Goal: Find specific fact: Find specific page/section

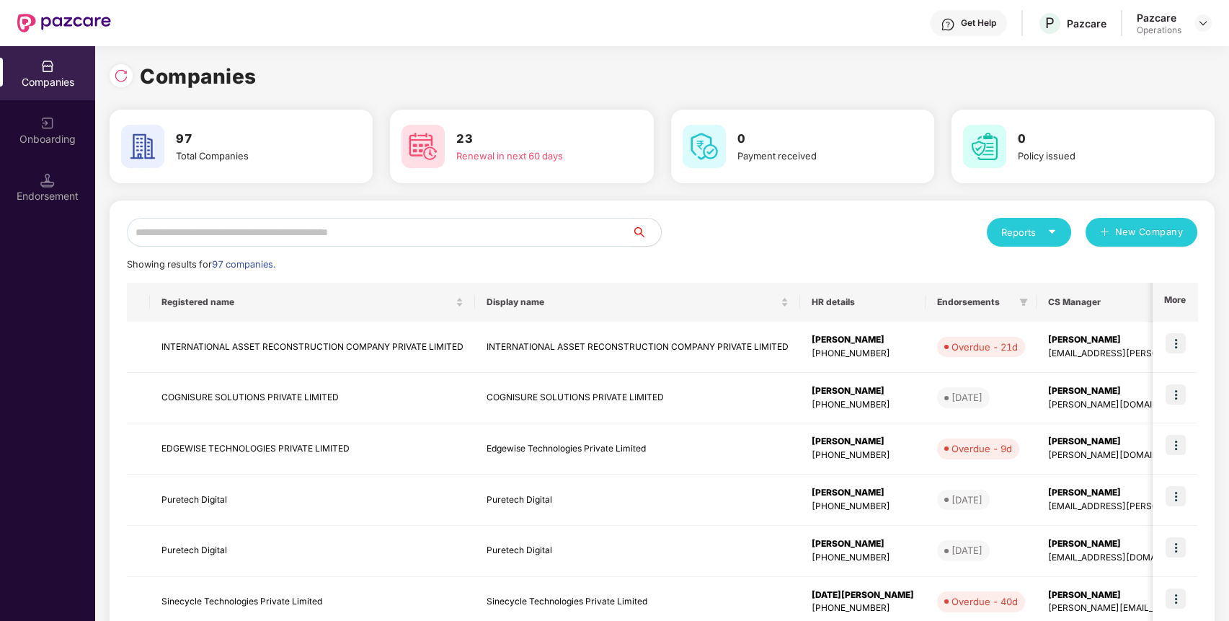
click at [482, 236] on input "text" at bounding box center [379, 232] width 505 height 29
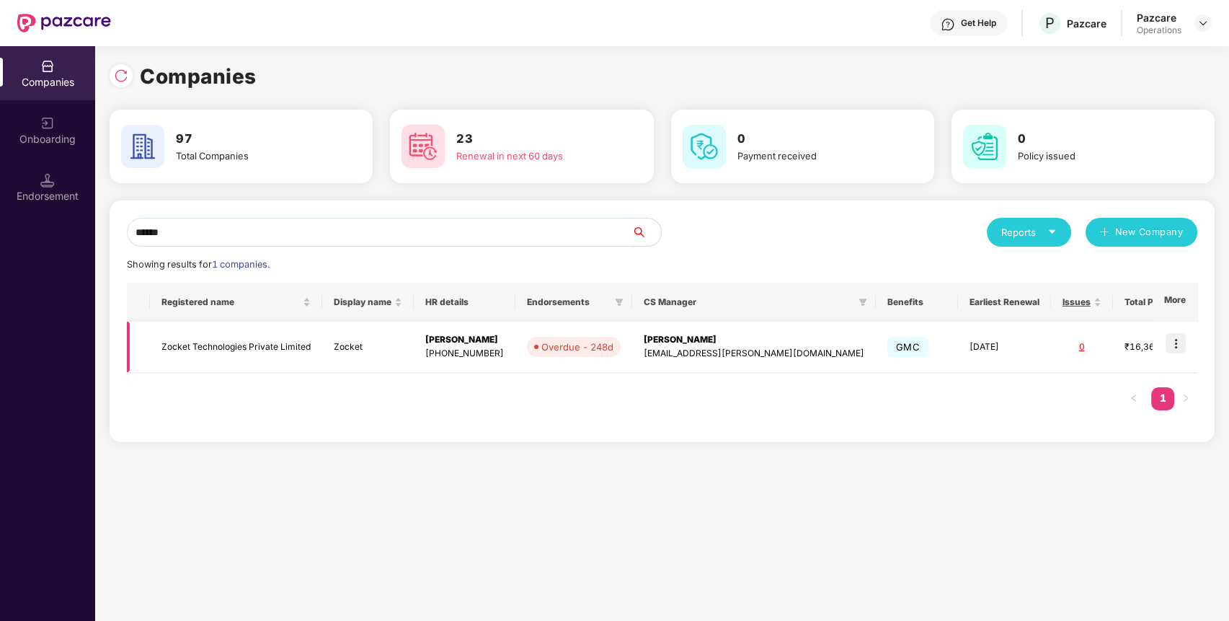
type input "******"
click at [1177, 339] on img at bounding box center [1175, 343] width 20 height 20
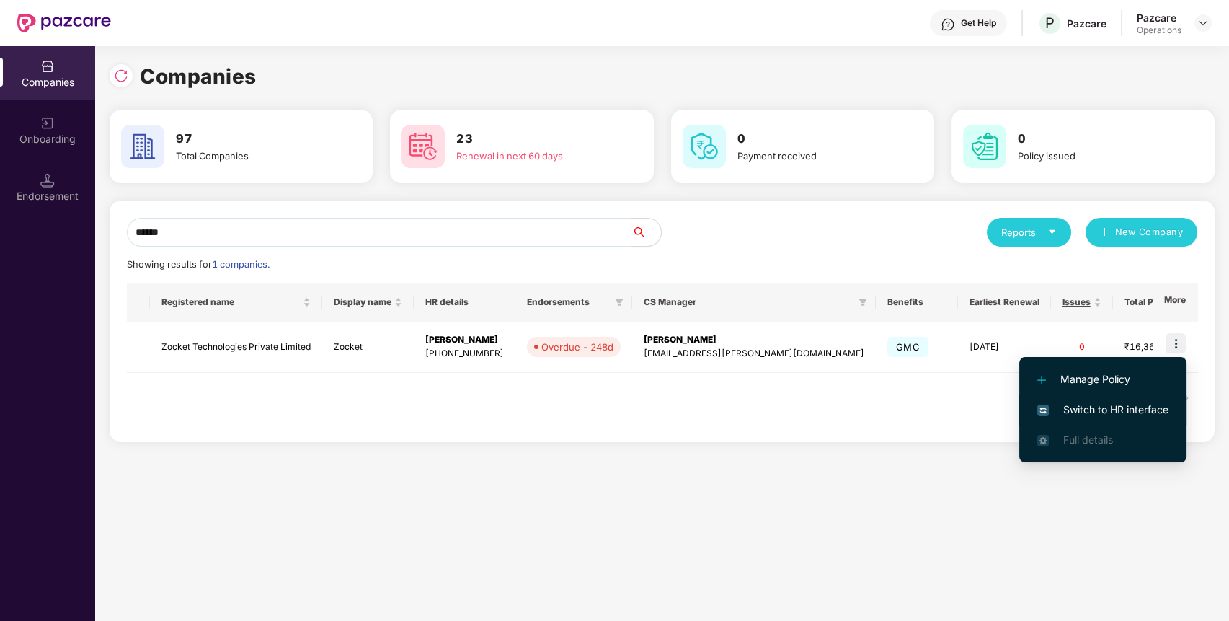
click at [1156, 414] on span "Switch to HR interface" at bounding box center [1102, 409] width 131 height 16
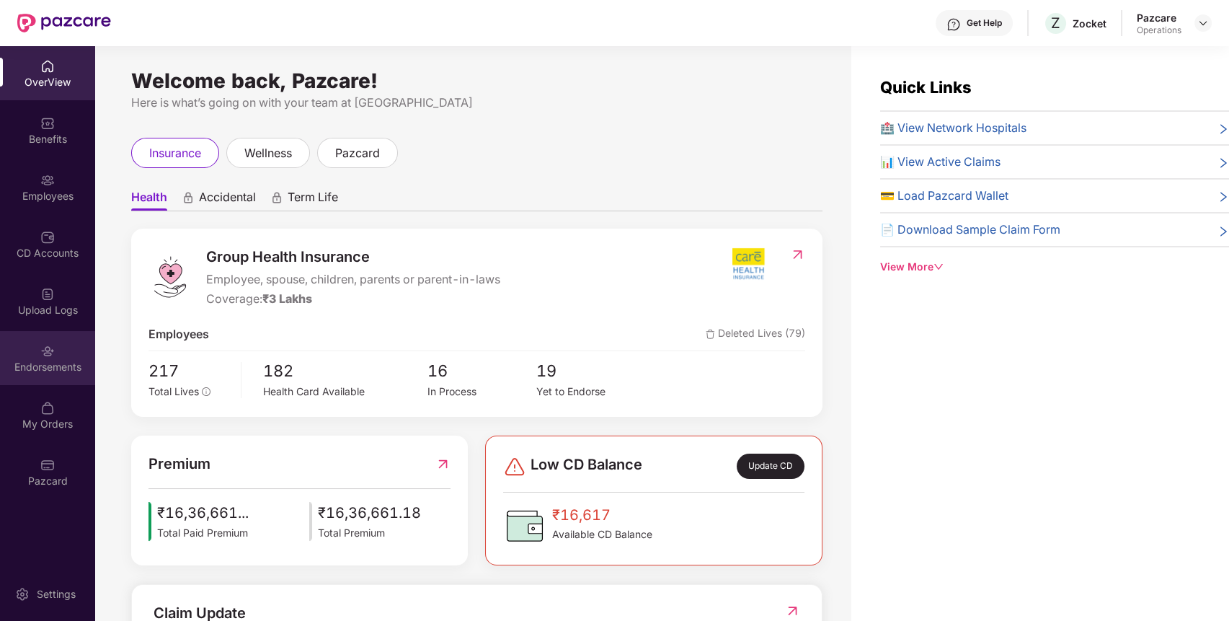
click at [16, 369] on div "Endorsements" at bounding box center [47, 367] width 95 height 14
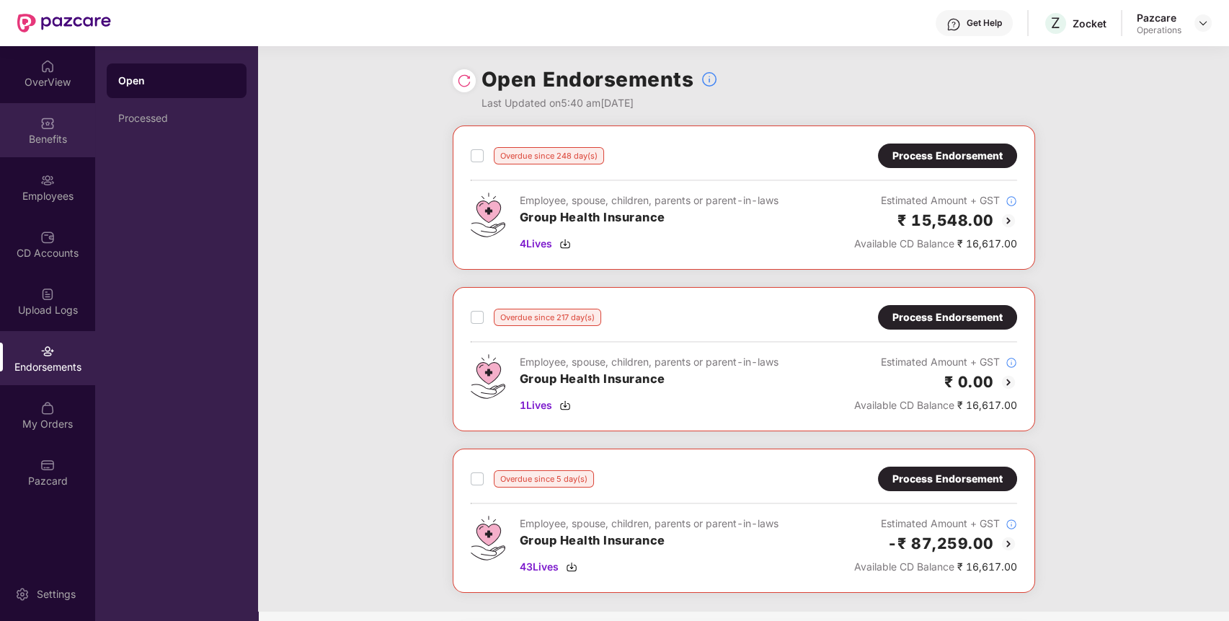
click at [48, 130] on div "Benefits" at bounding box center [47, 130] width 95 height 54
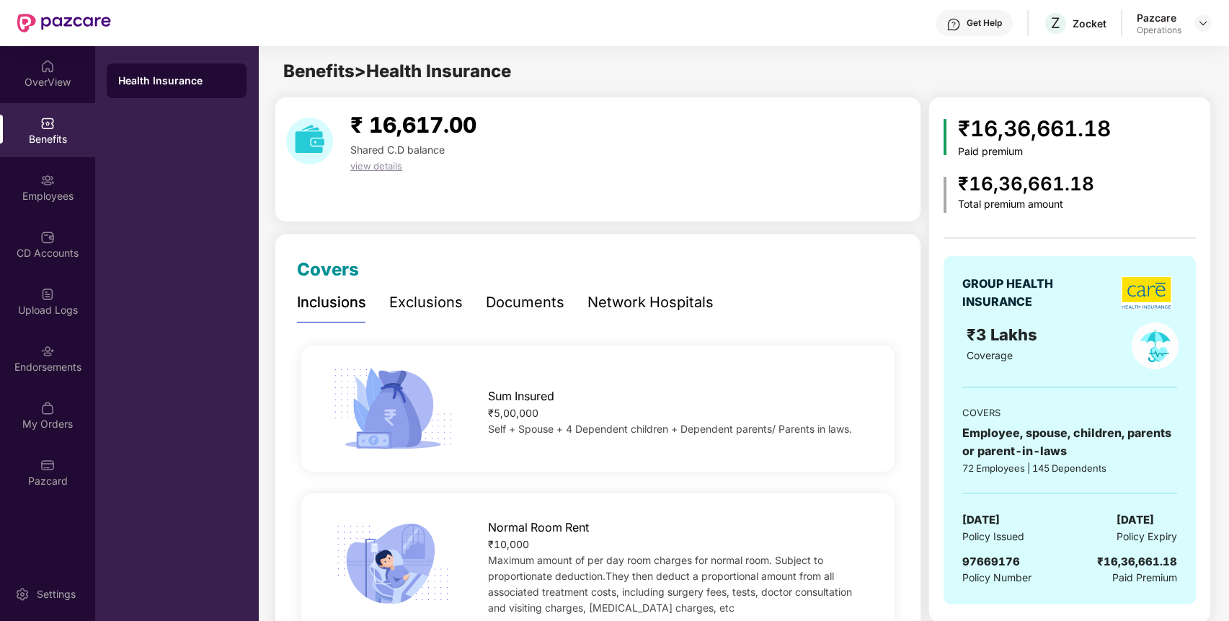
click at [998, 559] on span "97669176" at bounding box center [991, 561] width 58 height 14
copy span "97669176"
click at [58, 357] on div "Endorsements" at bounding box center [47, 358] width 95 height 54
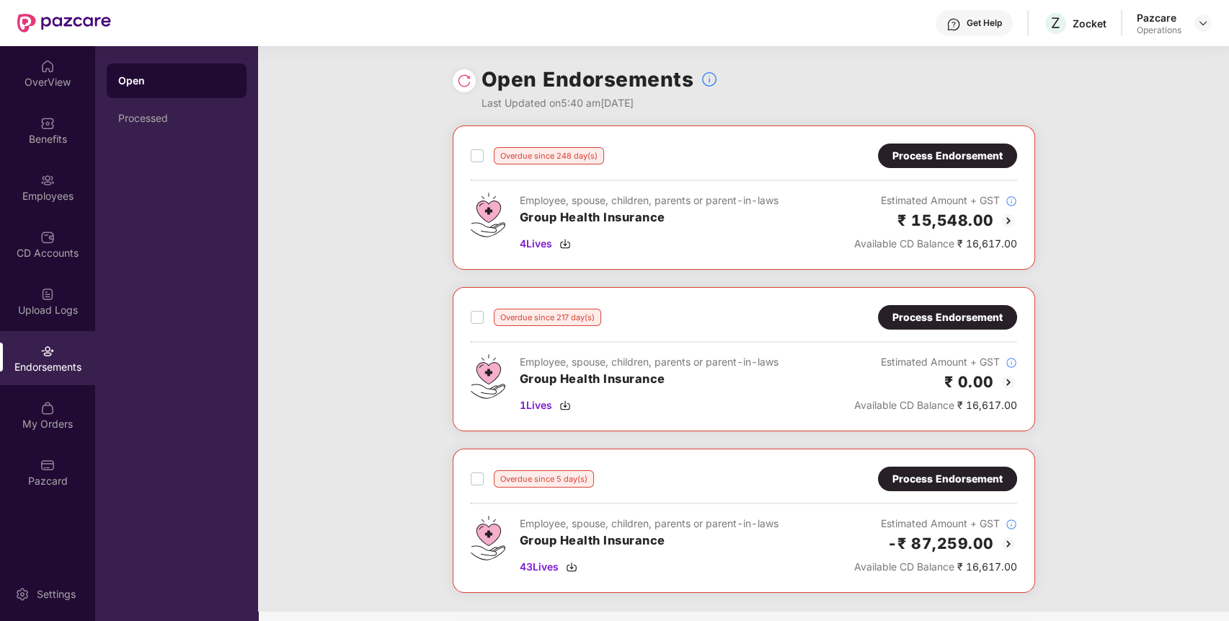
scroll to position [132, 0]
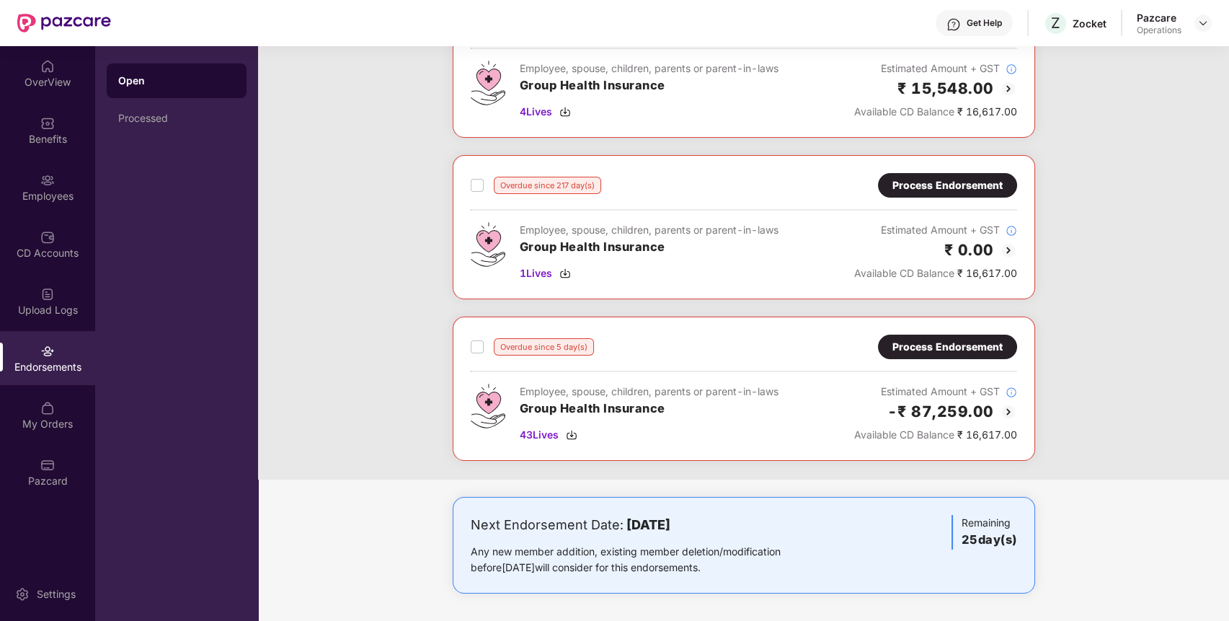
click at [963, 339] on div "Process Endorsement" at bounding box center [947, 347] width 110 height 16
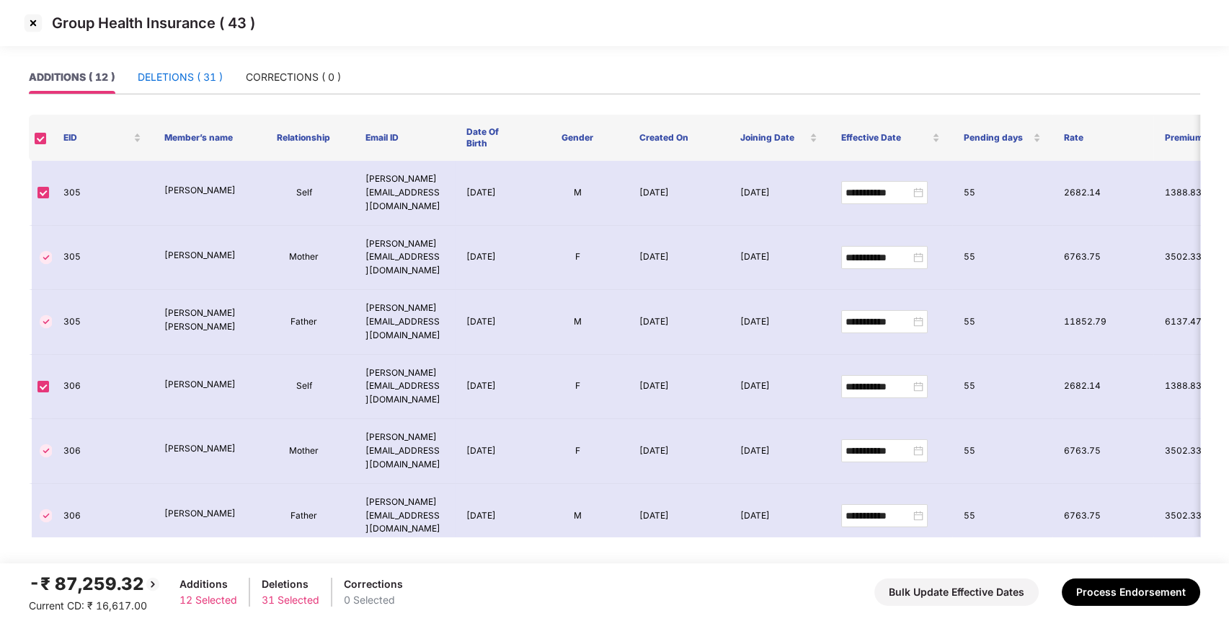
click at [179, 69] on div "DELETIONS ( 31 )" at bounding box center [180, 77] width 85 height 16
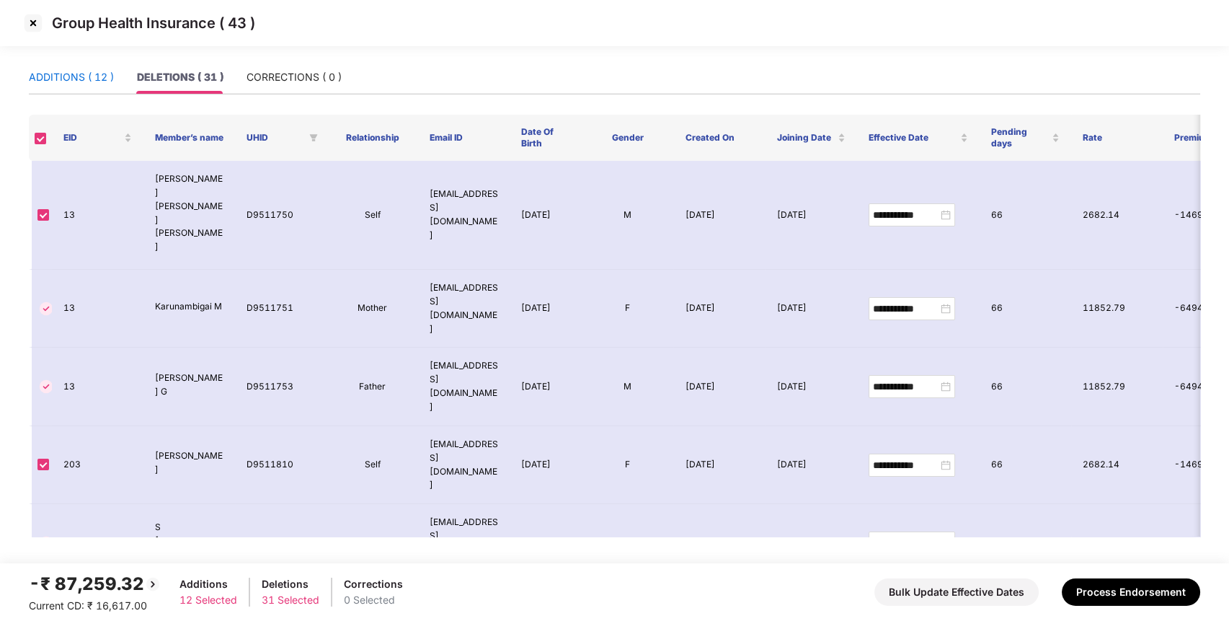
click at [88, 71] on div "ADDITIONS ( 12 )" at bounding box center [71, 77] width 85 height 16
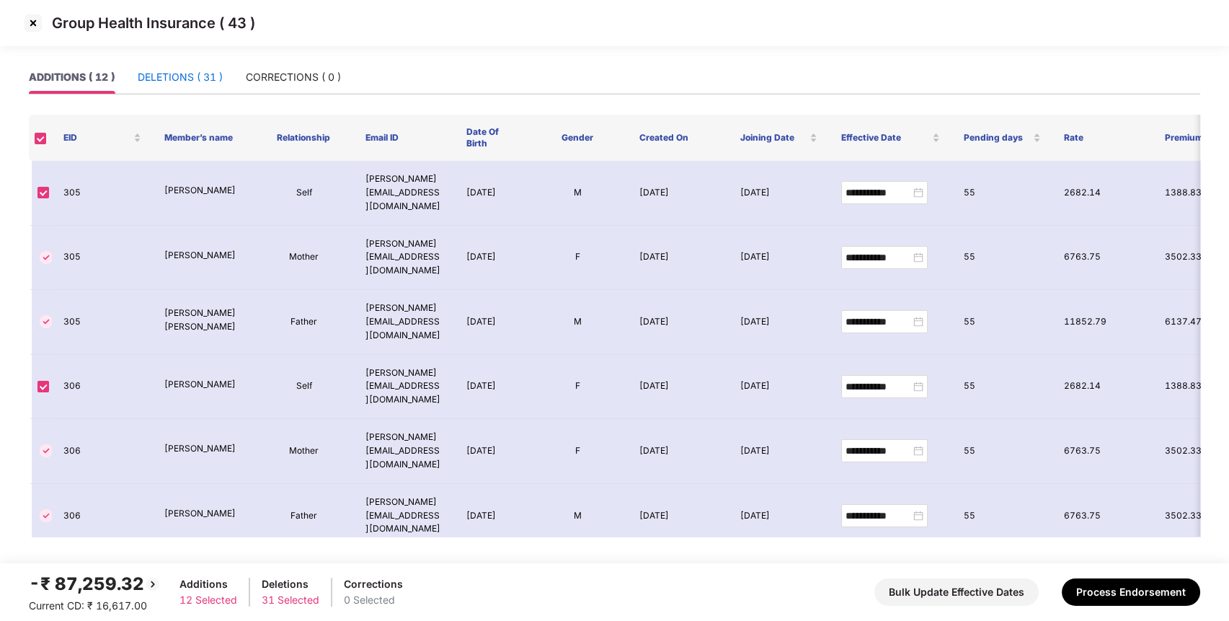
click at [197, 84] on div "DELETIONS ( 31 )" at bounding box center [180, 77] width 85 height 16
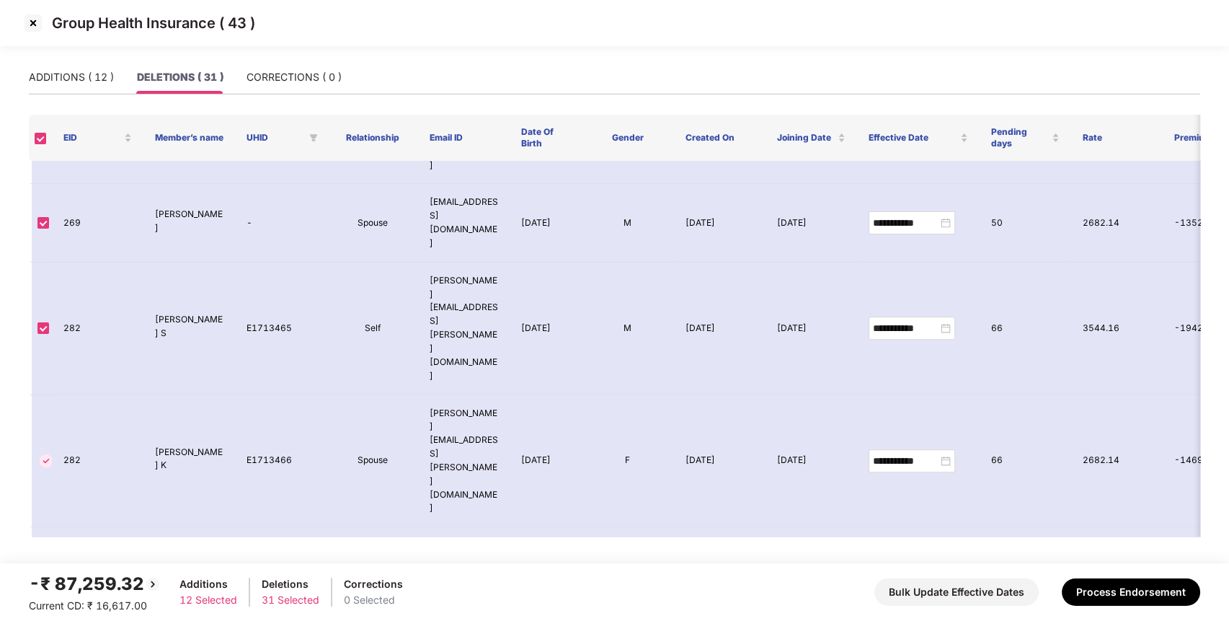
scroll to position [1343, 0]
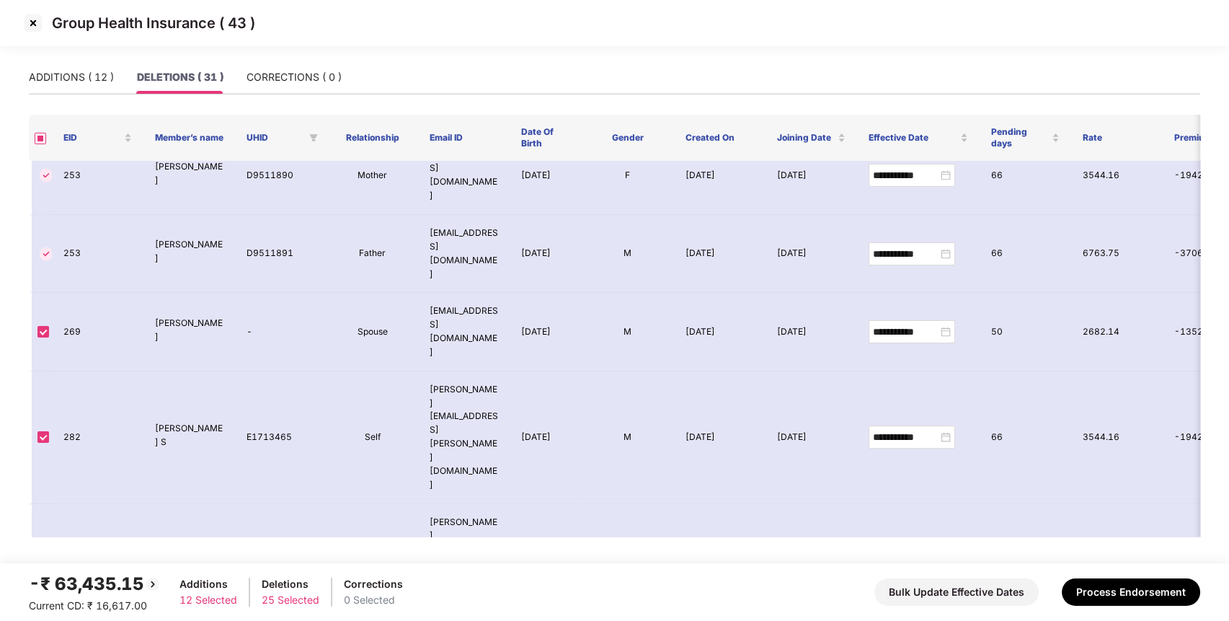
scroll to position [1150, 0]
click at [72, 74] on div "ADDITIONS ( 12 )" at bounding box center [71, 77] width 85 height 16
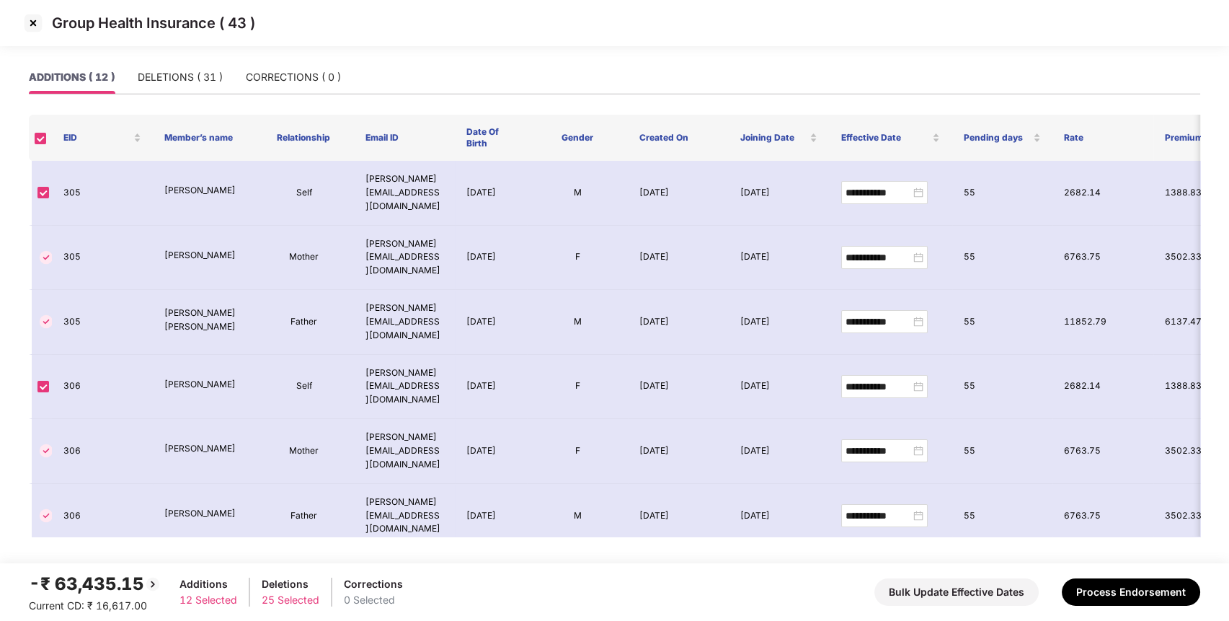
scroll to position [245, 0]
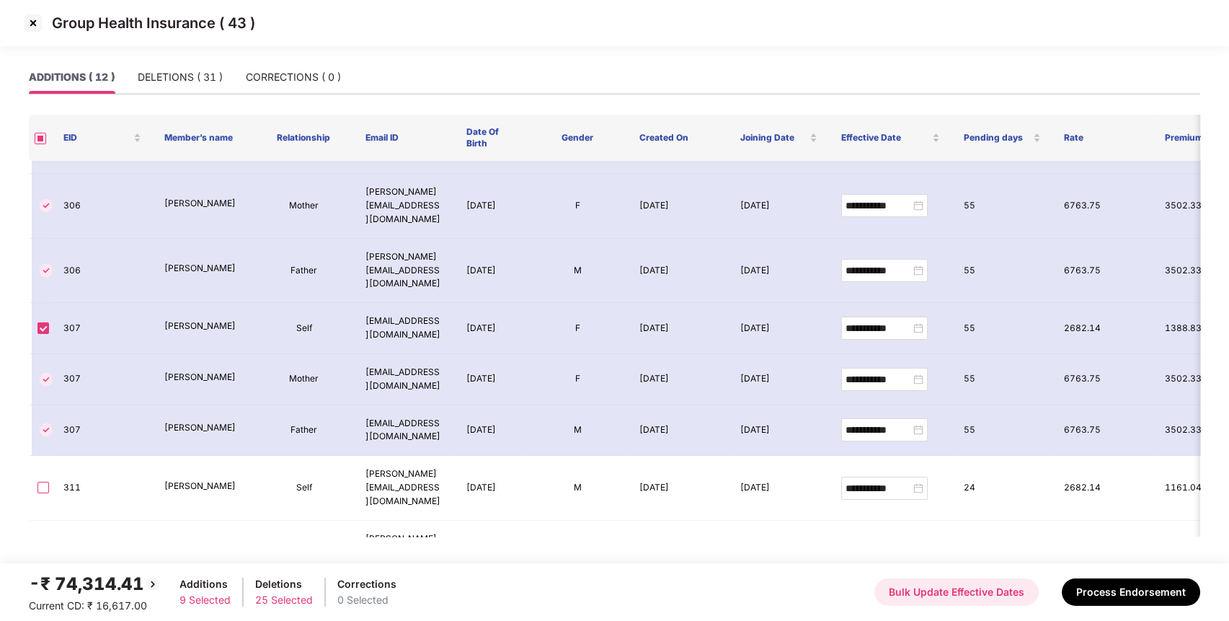
click at [923, 585] on button "Bulk Update Effective Dates" at bounding box center [956, 591] width 164 height 27
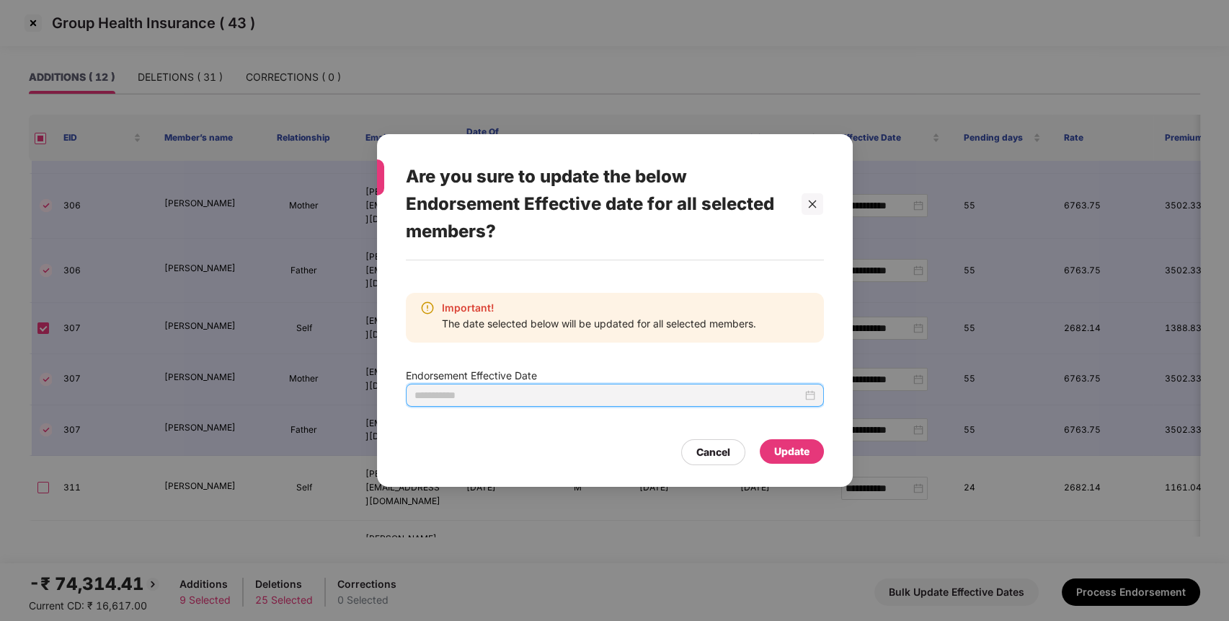
click at [801, 391] on input at bounding box center [608, 395] width 388 height 16
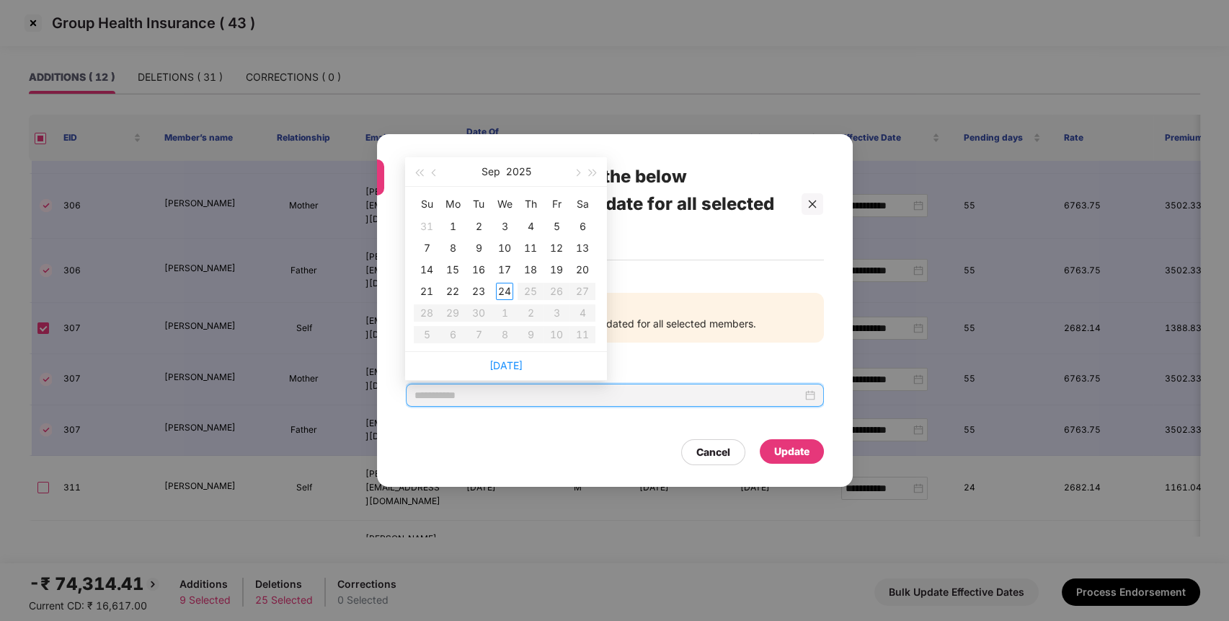
type input "**********"
click at [433, 166] on button "button" at bounding box center [435, 171] width 16 height 29
type input "**********"
click at [422, 271] on div "10" at bounding box center [426, 269] width 17 height 17
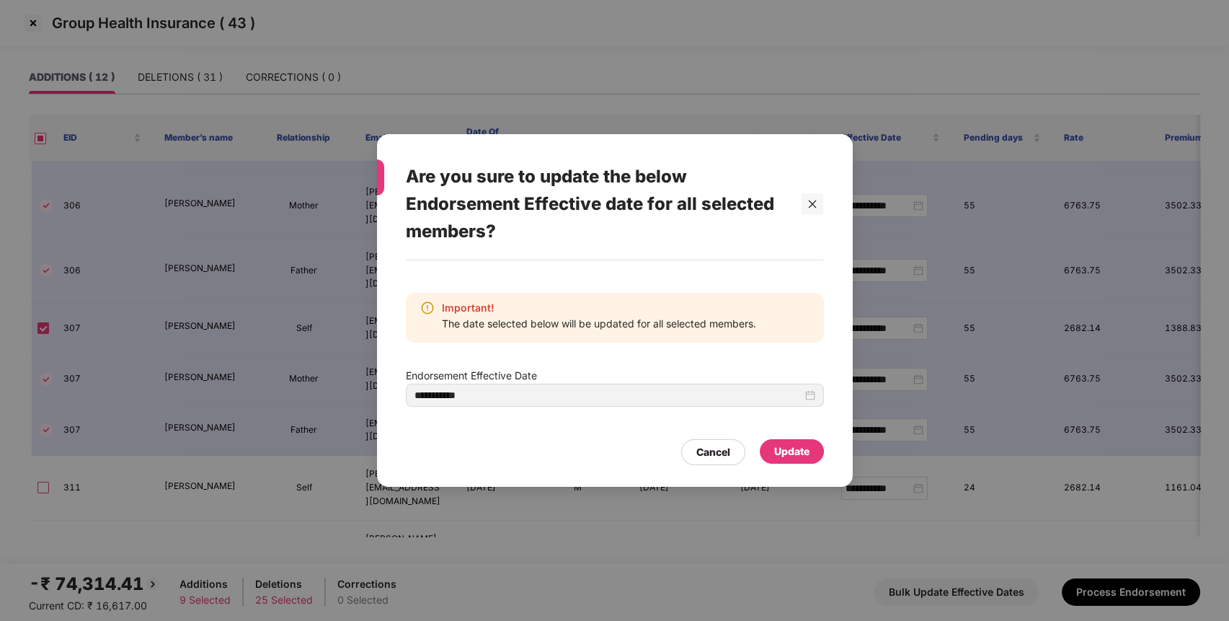
click at [790, 450] on div "Update" at bounding box center [791, 451] width 35 height 16
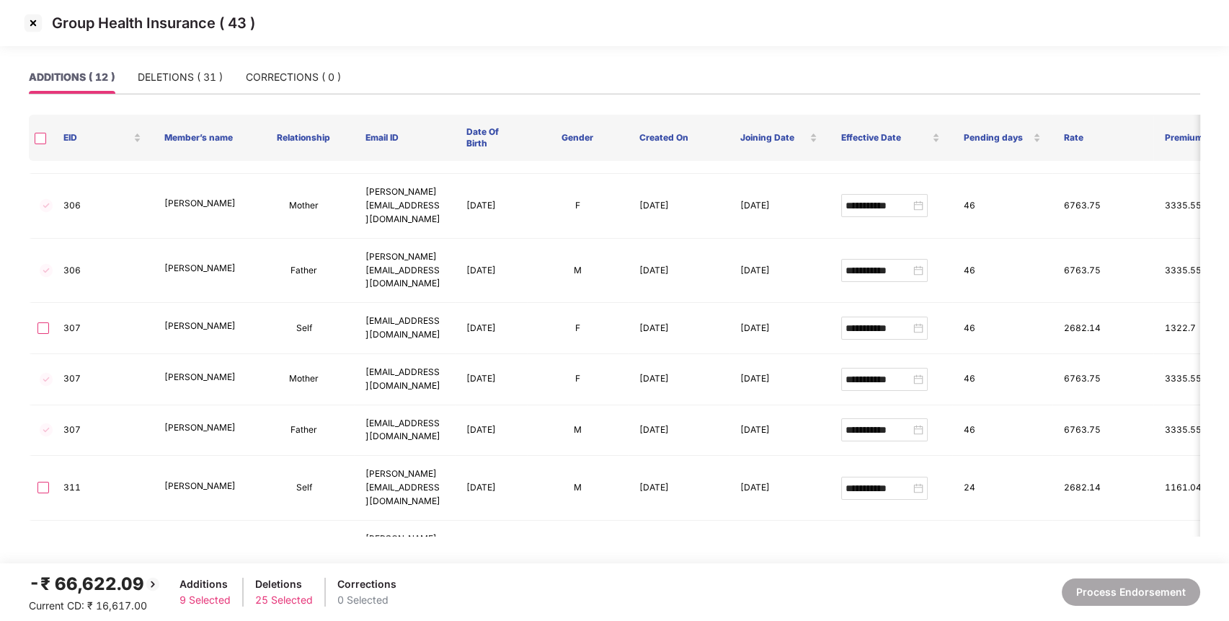
type input "**********"
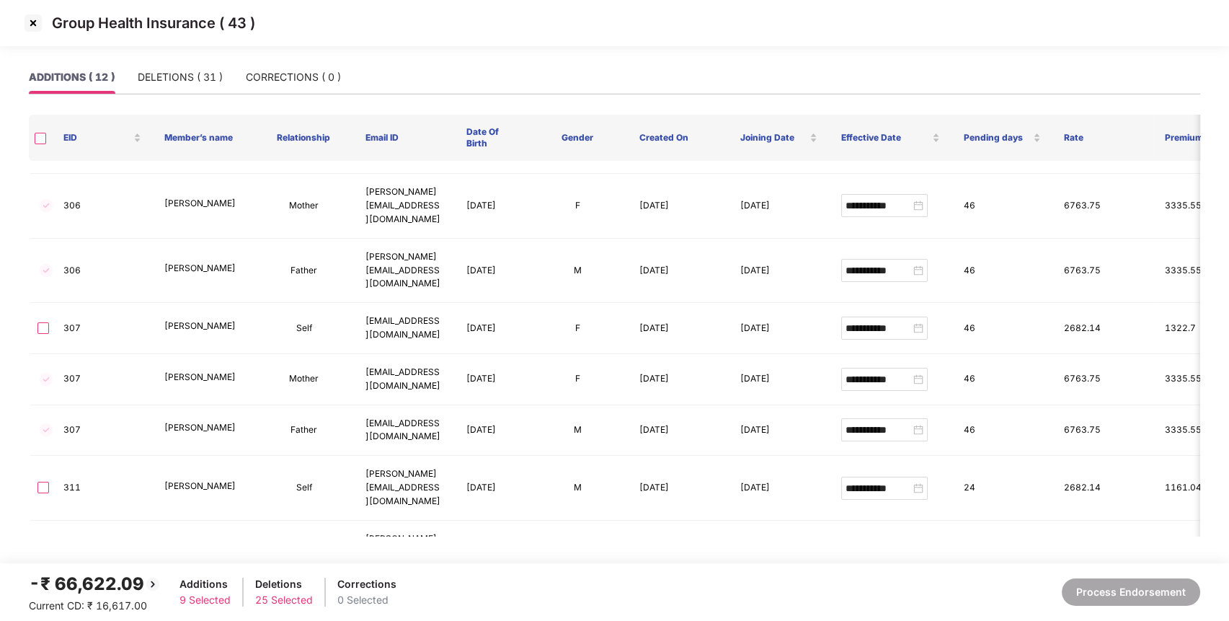
type input "**********"
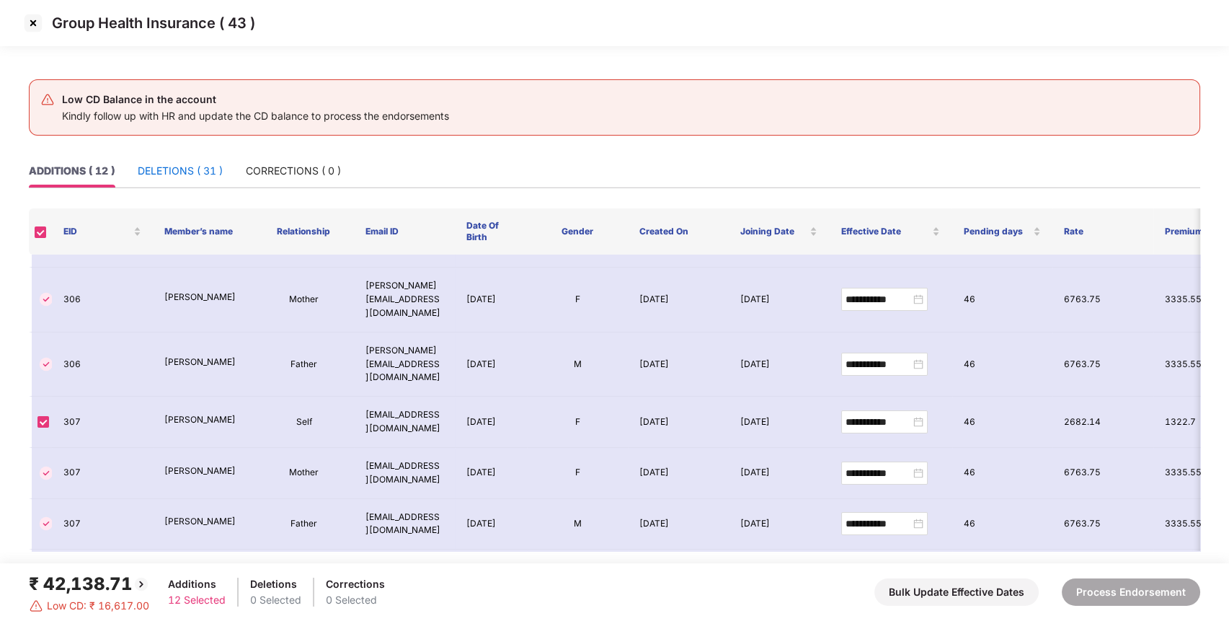
click at [206, 166] on div "DELETIONS ( 31 )" at bounding box center [180, 171] width 85 height 16
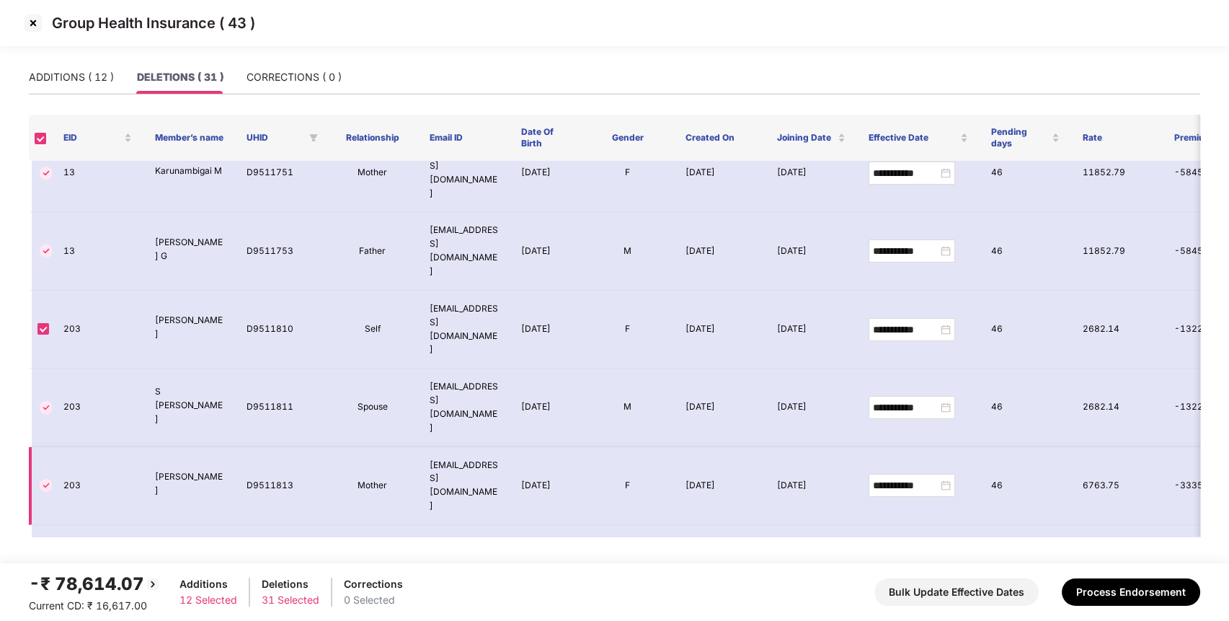
scroll to position [0, 0]
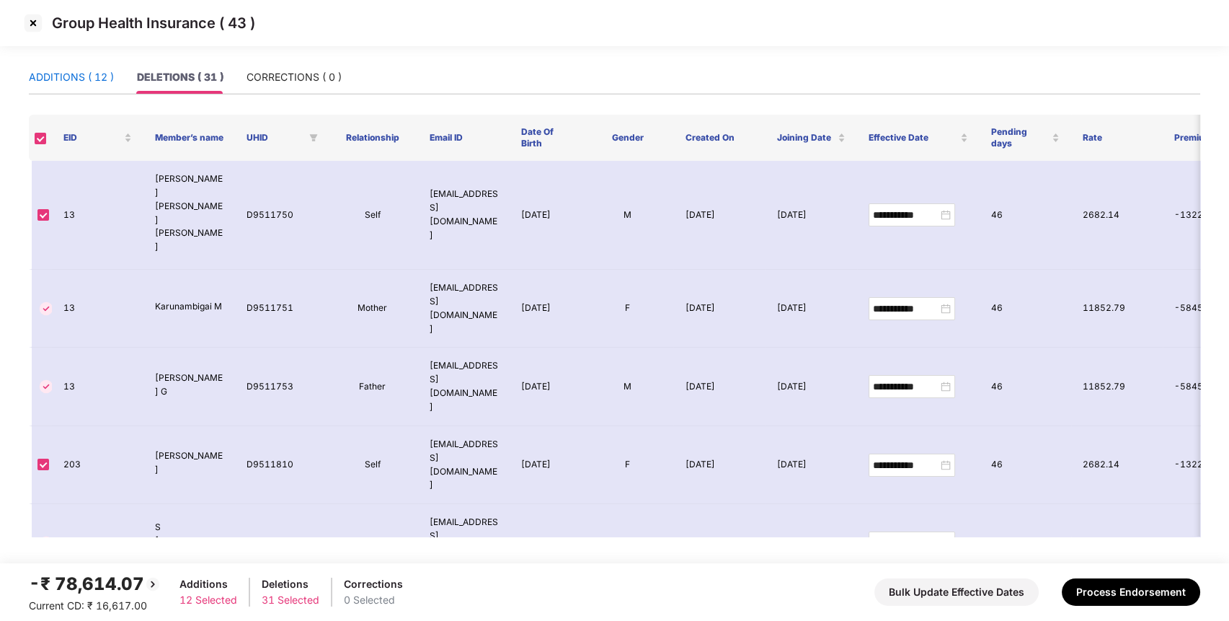
click at [98, 76] on div "ADDITIONS ( 12 )" at bounding box center [71, 77] width 85 height 16
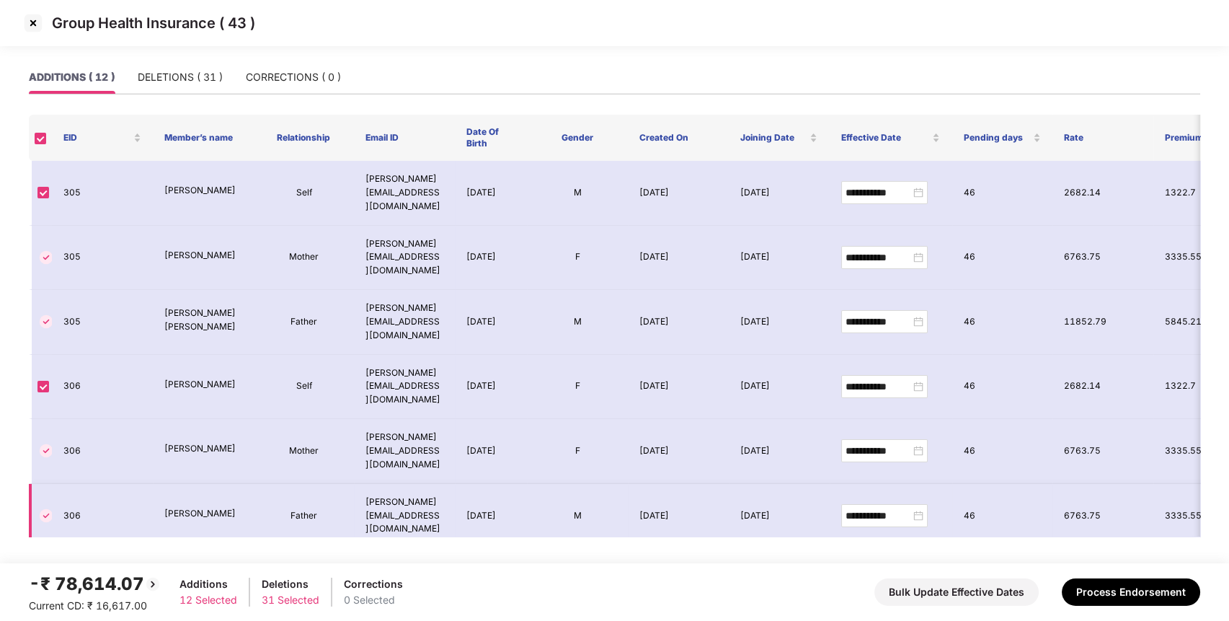
scroll to position [245, 0]
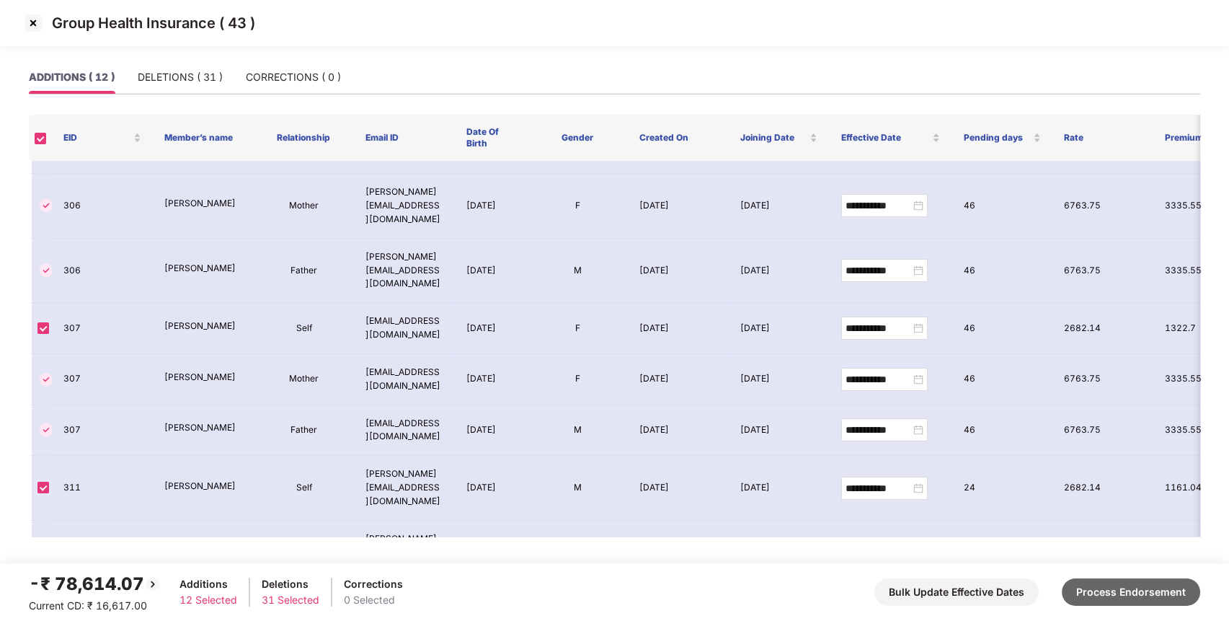
click at [1147, 592] on button "Process Endorsement" at bounding box center [1131, 591] width 138 height 27
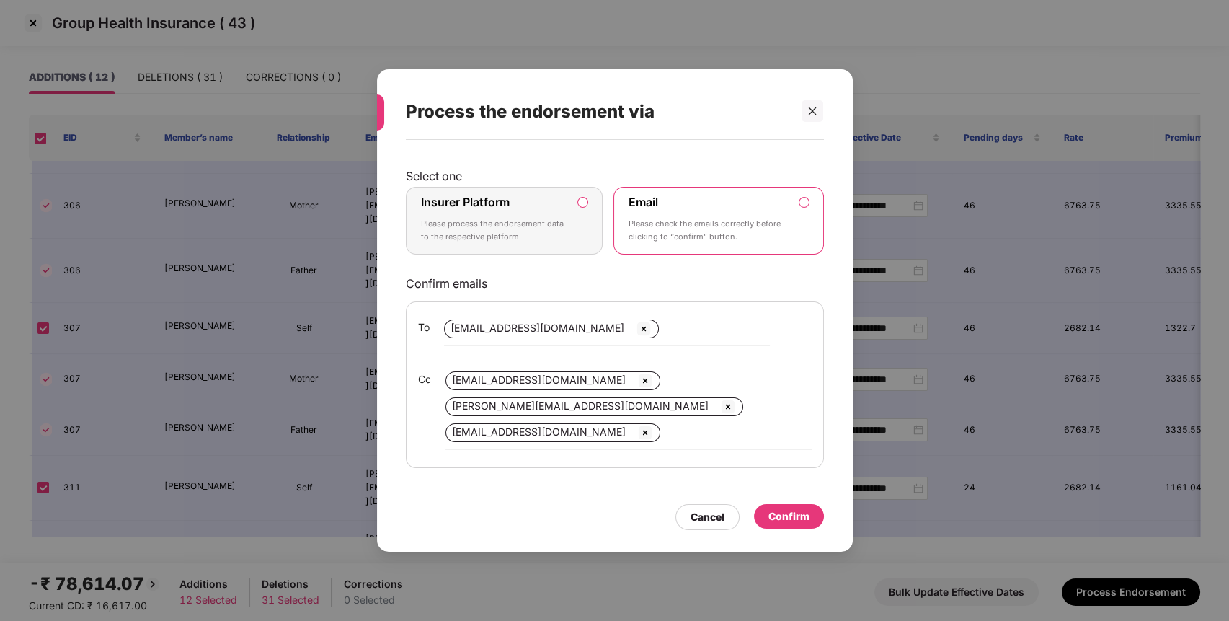
click at [492, 234] on p "Please process the endorsement data to the respective platform" at bounding box center [494, 230] width 147 height 25
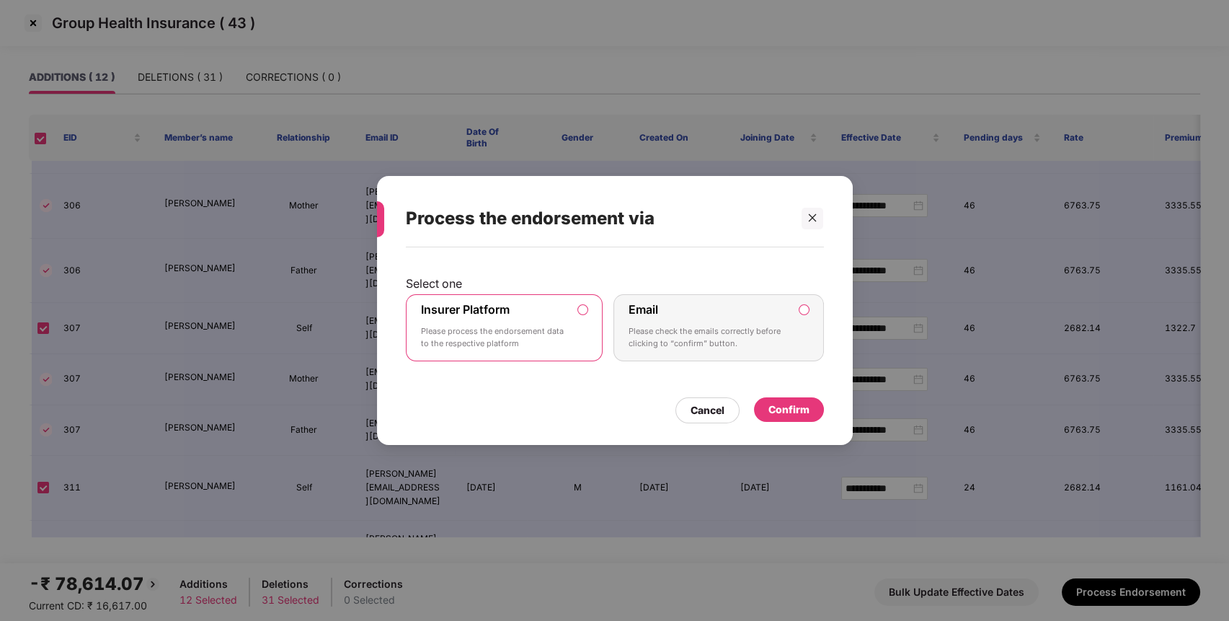
click at [800, 414] on div "Confirm" at bounding box center [788, 409] width 41 height 16
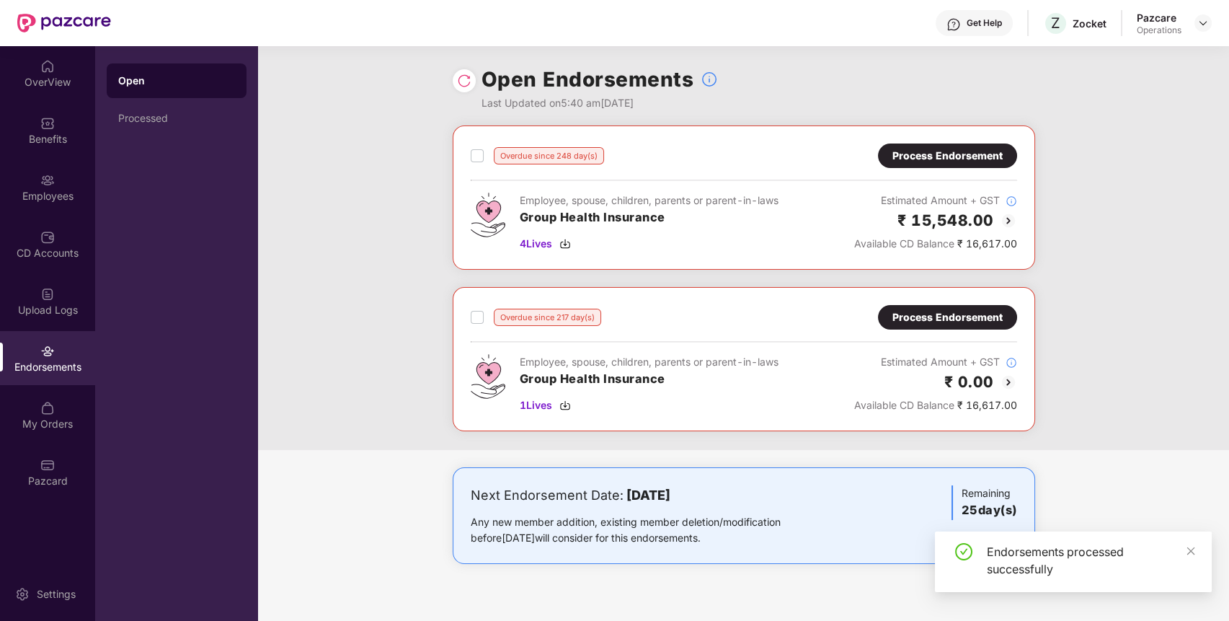
click at [940, 315] on div "Process Endorsement" at bounding box center [947, 317] width 110 height 16
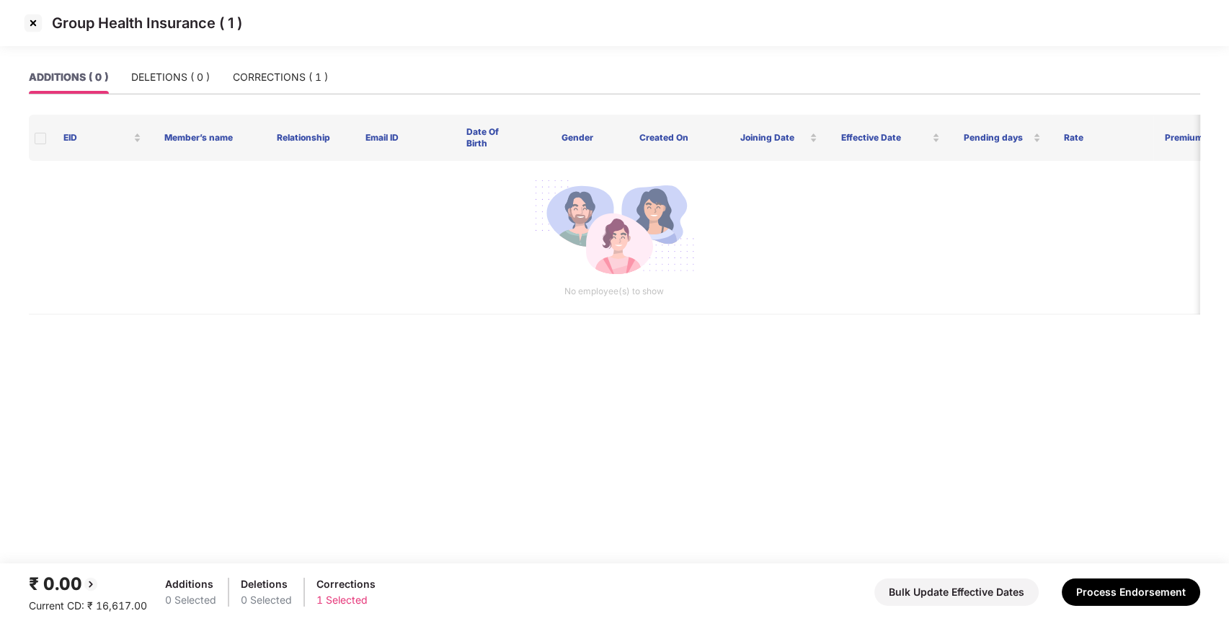
click at [324, 55] on div "Group Health Insurance ( 1 )" at bounding box center [614, 30] width 1229 height 61
click at [306, 69] on div "CORRECTIONS ( 1 )" at bounding box center [280, 77] width 95 height 16
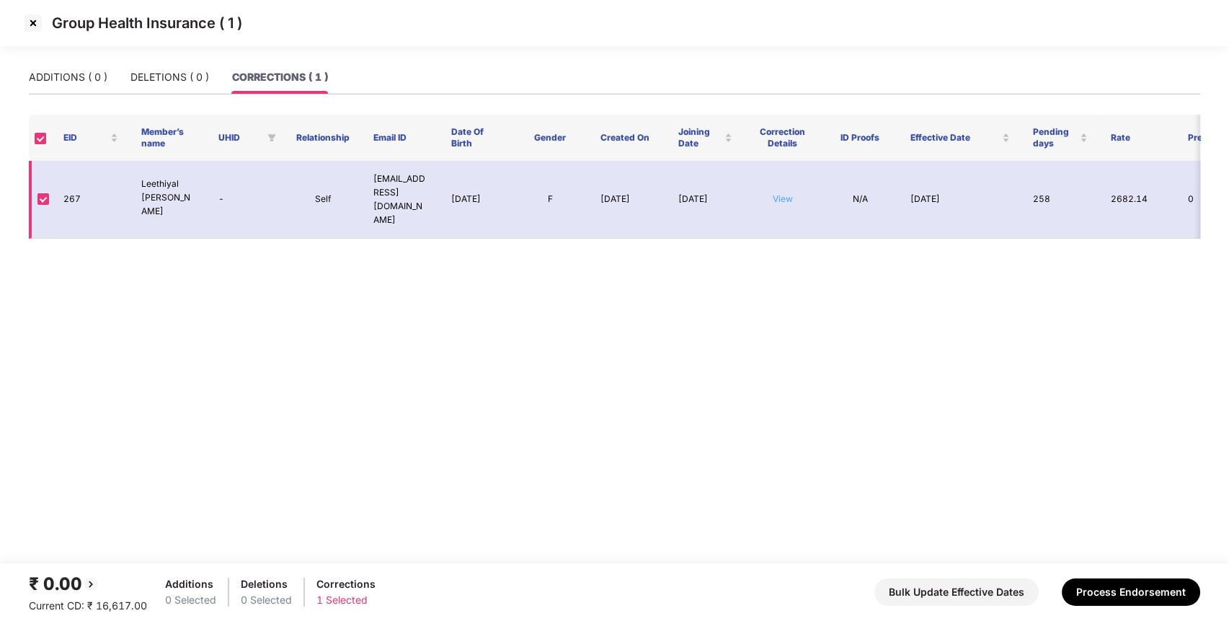
click at [781, 193] on link "View" at bounding box center [783, 198] width 20 height 11
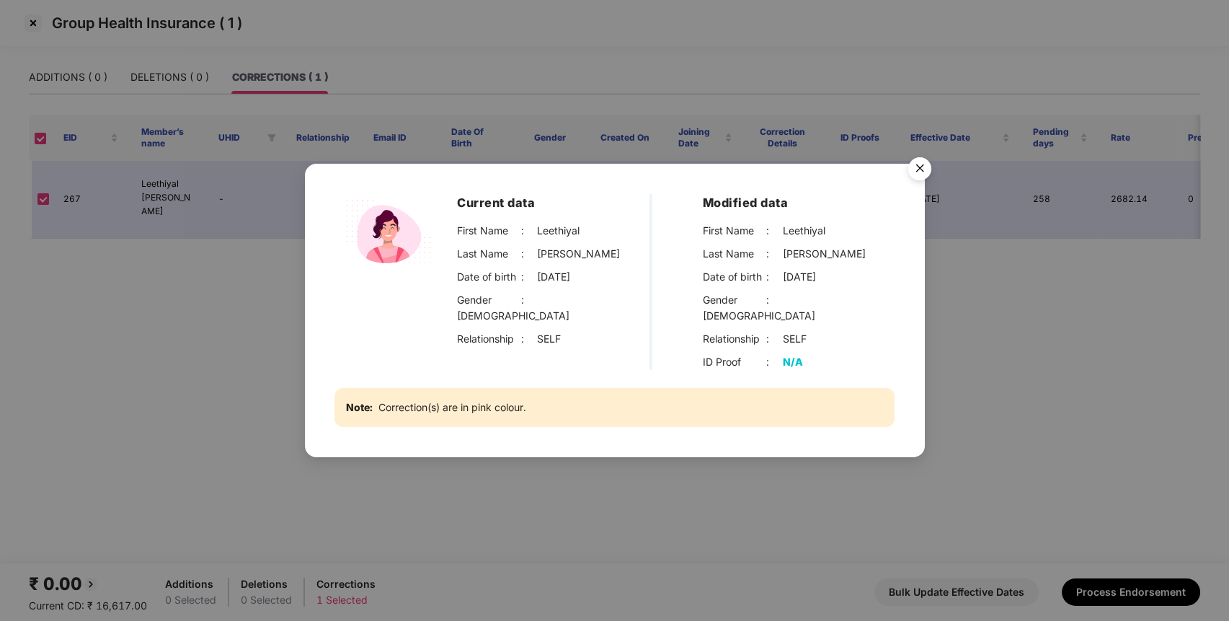
click at [912, 166] on img "Close" at bounding box center [920, 171] width 40 height 40
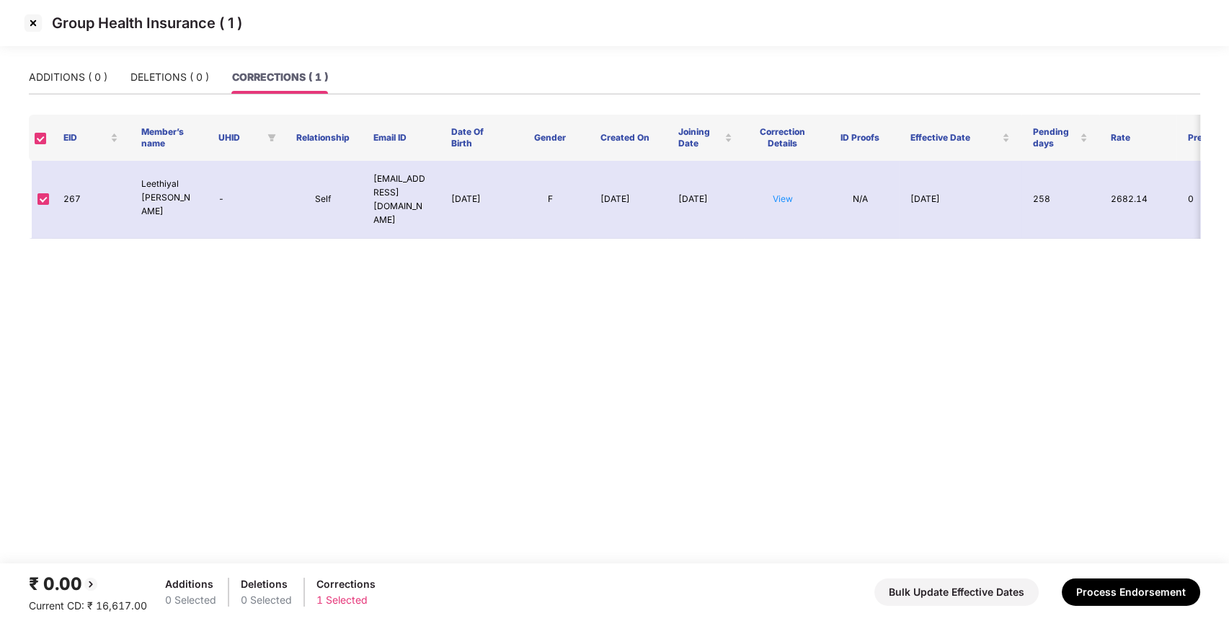
click at [38, 22] on img at bounding box center [33, 23] width 23 height 23
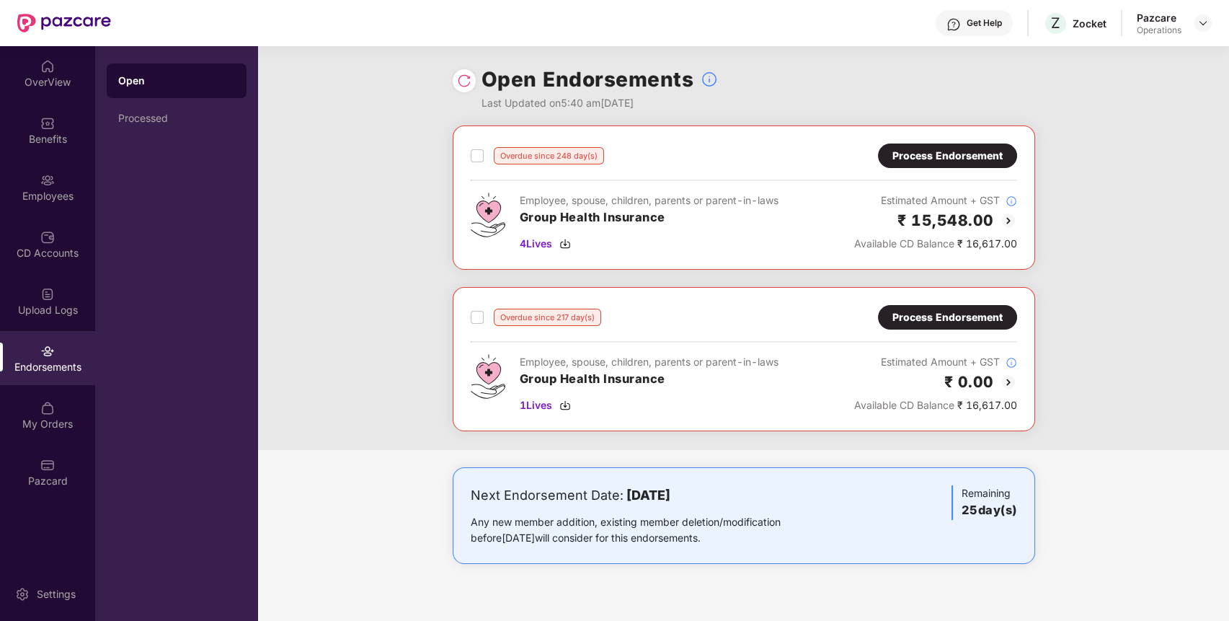
click at [951, 148] on div "Process Endorsement" at bounding box center [947, 156] width 110 height 16
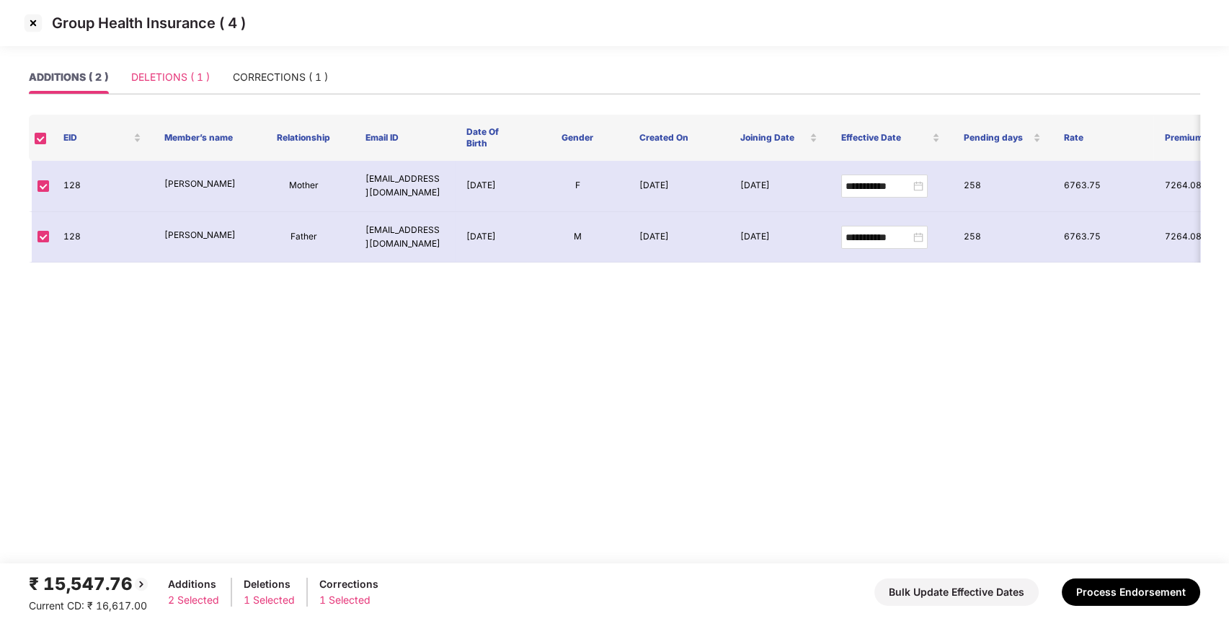
click at [204, 67] on div "DELETIONS ( 1 )" at bounding box center [170, 77] width 79 height 33
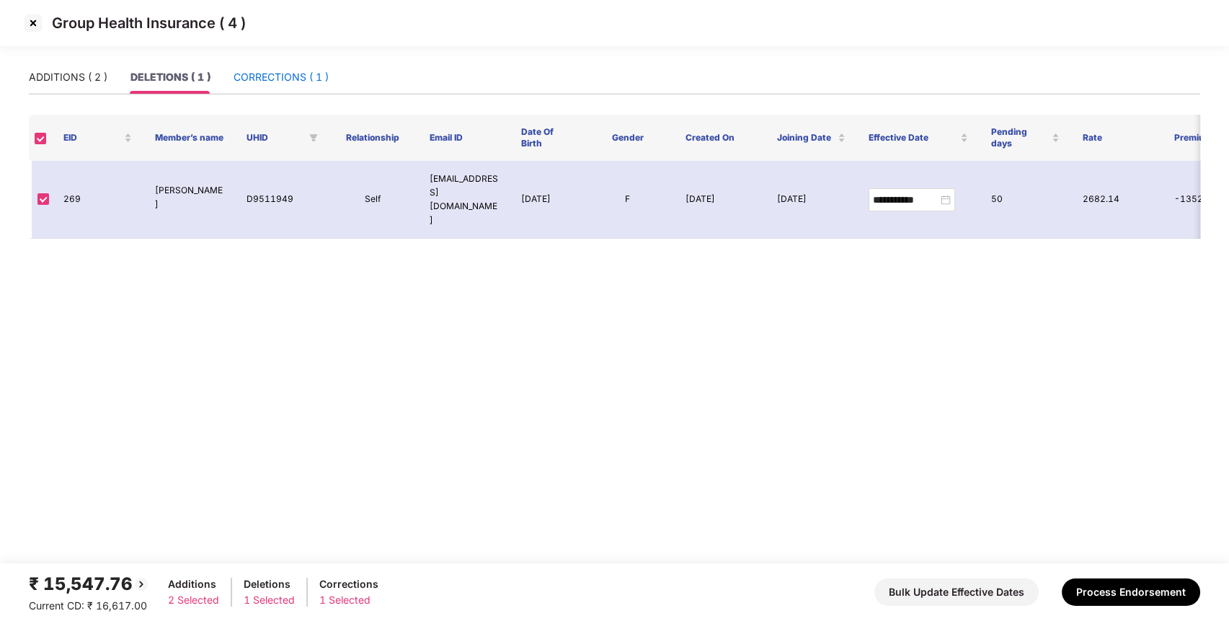
click at [236, 71] on div "CORRECTIONS ( 1 )" at bounding box center [281, 77] width 95 height 16
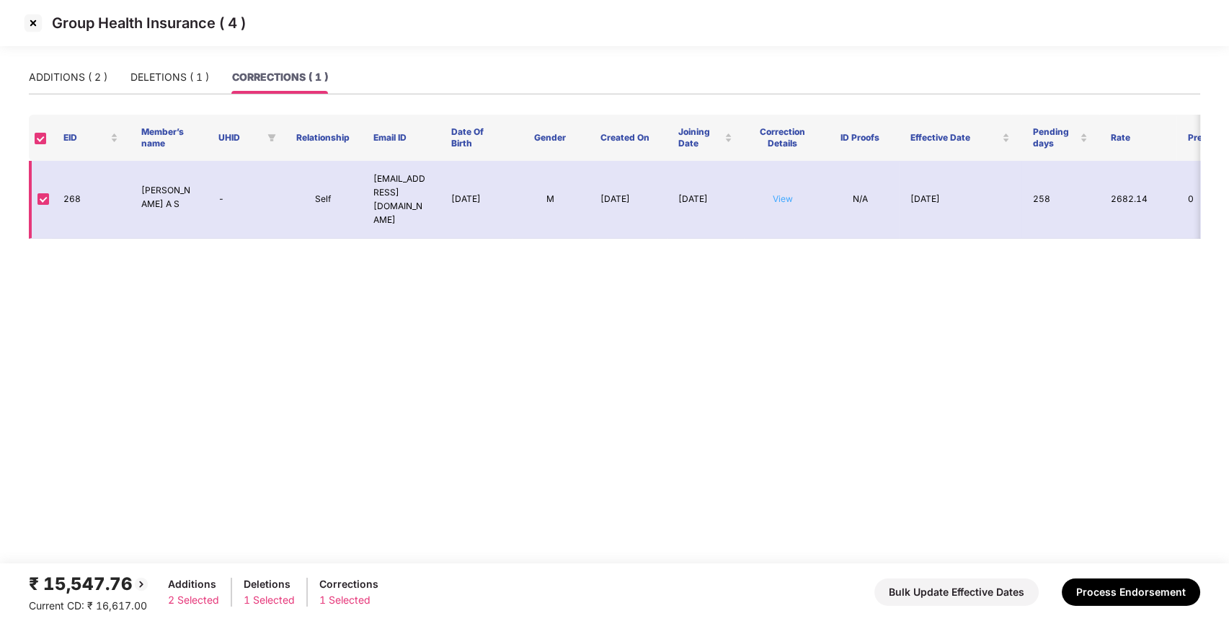
click at [791, 193] on link "View" at bounding box center [783, 198] width 20 height 11
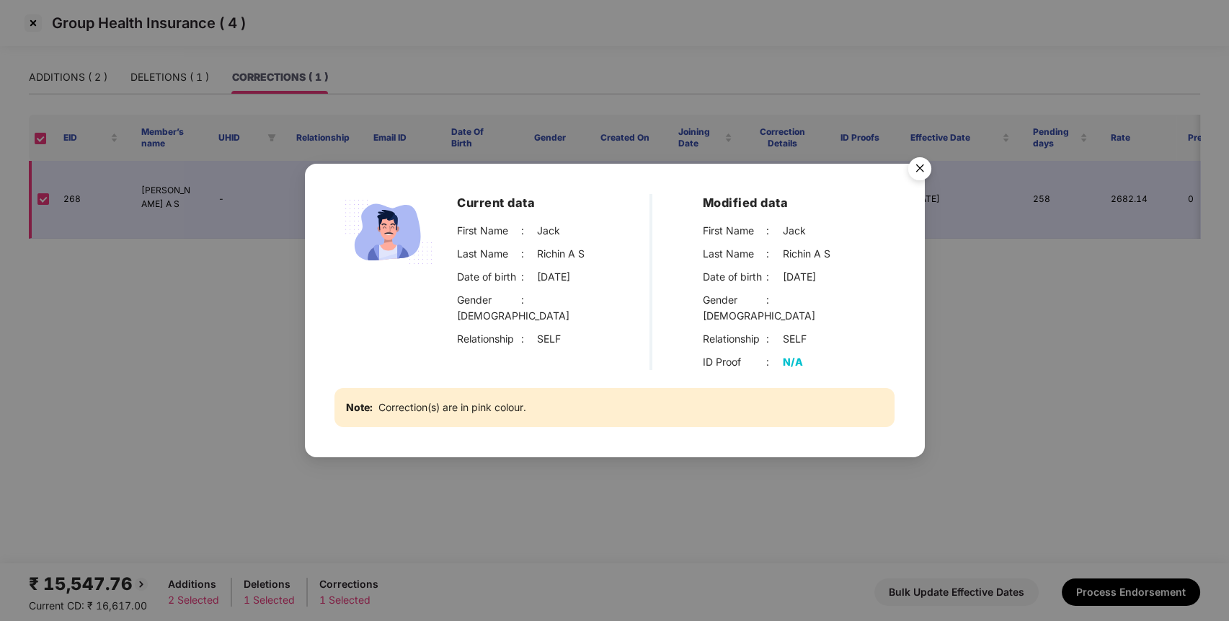
click at [791, 186] on div "Current data First Name : [PERSON_NAME] Last Name : [PERSON_NAME] A S Date of b…" at bounding box center [615, 310] width 620 height 293
click at [918, 170] on img "Close" at bounding box center [920, 171] width 40 height 40
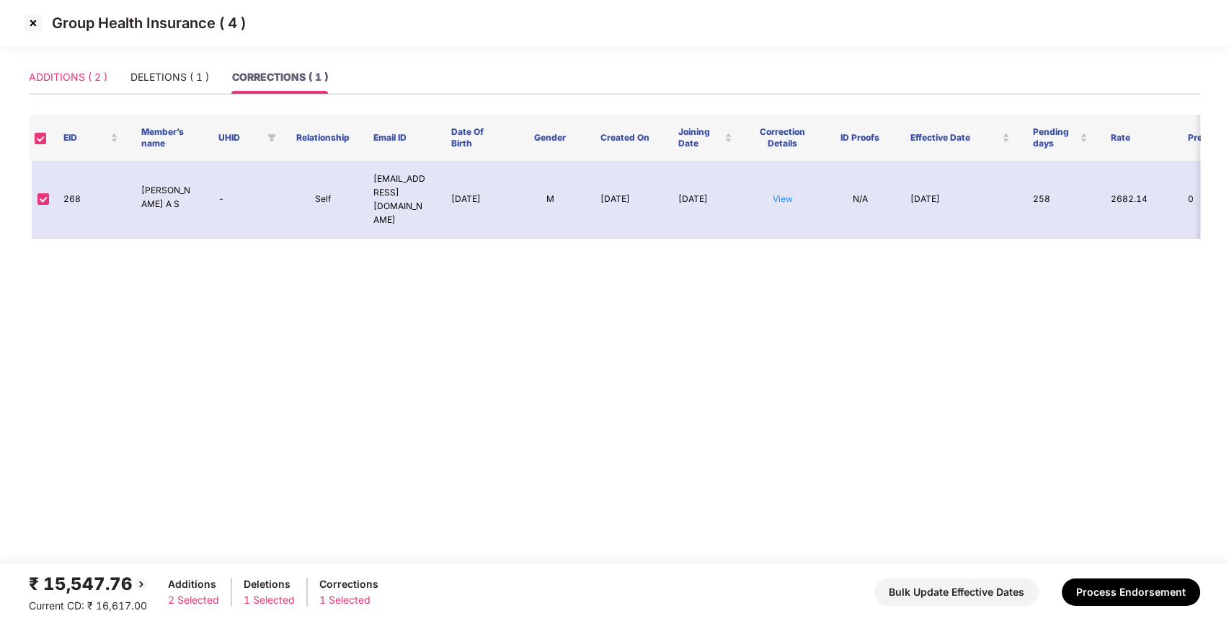
click at [56, 64] on div "ADDITIONS ( 2 )" at bounding box center [68, 77] width 79 height 33
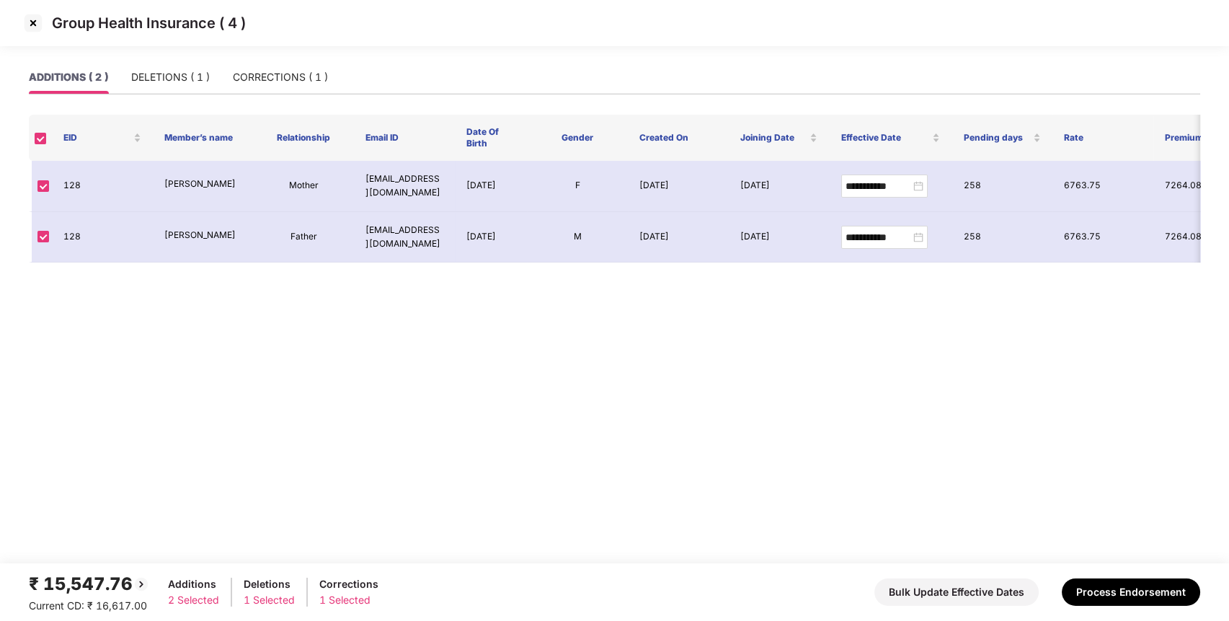
click at [31, 20] on img at bounding box center [33, 23] width 23 height 23
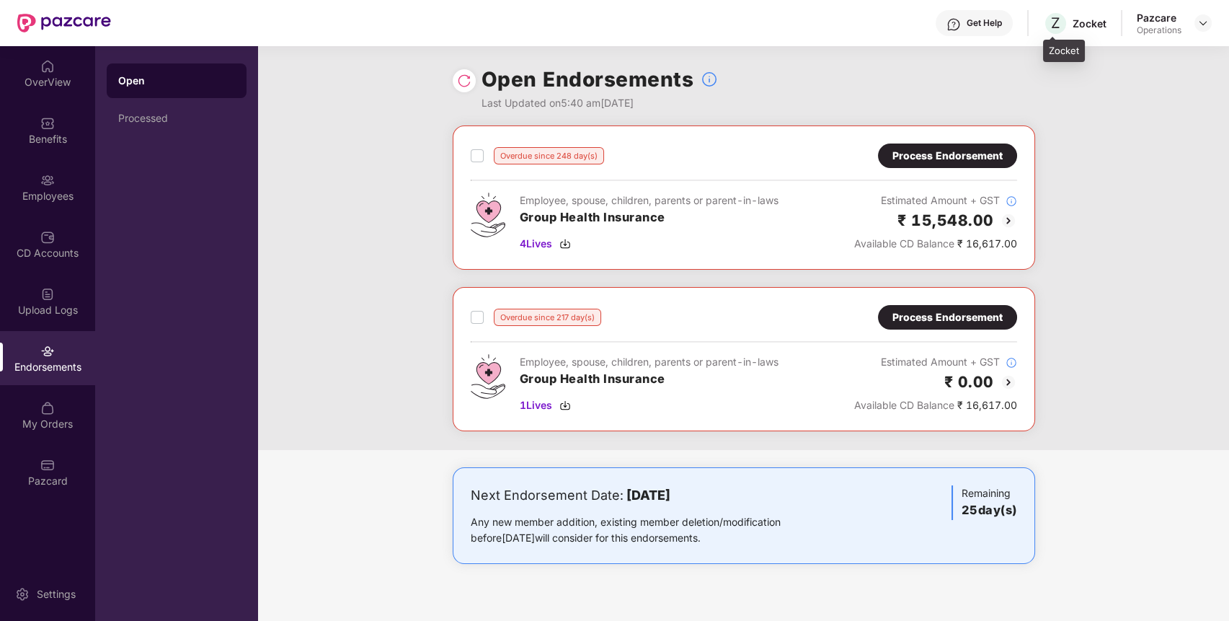
click at [1087, 24] on div "Zocket" at bounding box center [1089, 24] width 34 height 14
copy div "Zocket"
click at [63, 118] on div "Benefits" at bounding box center [47, 130] width 95 height 54
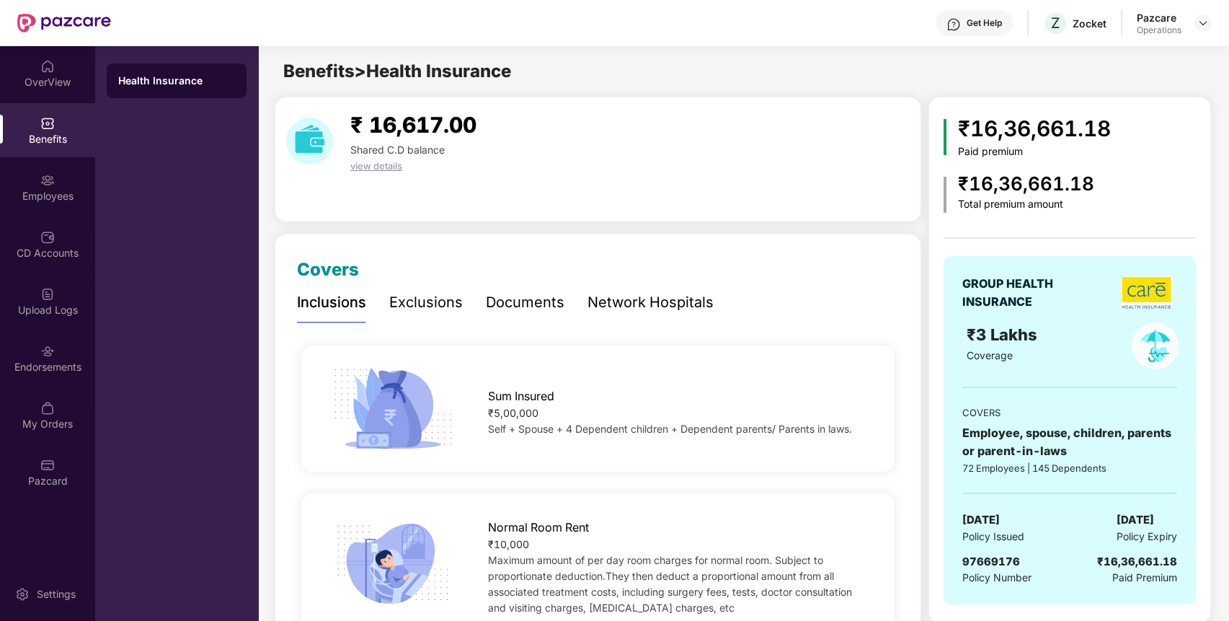
click at [995, 561] on span "97669176" at bounding box center [991, 561] width 58 height 14
copy span "97669176"
click at [995, 561] on span "97669176" at bounding box center [991, 561] width 58 height 14
click at [1202, 22] on img at bounding box center [1203, 23] width 12 height 12
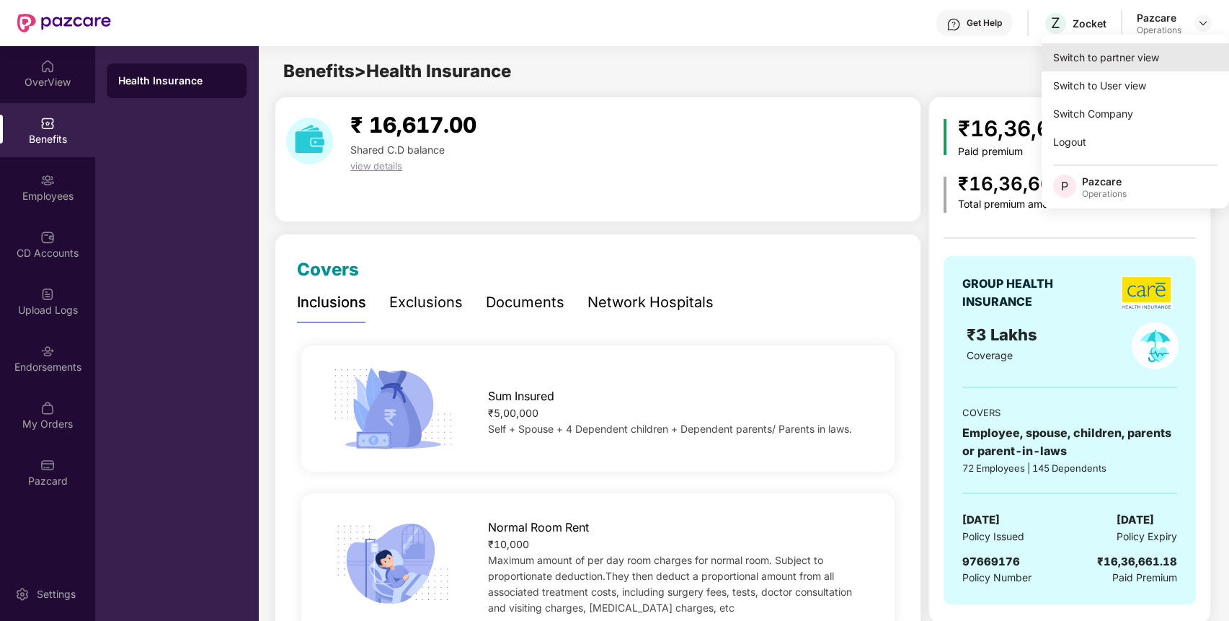
click at [1155, 55] on div "Switch to partner view" at bounding box center [1134, 57] width 187 height 28
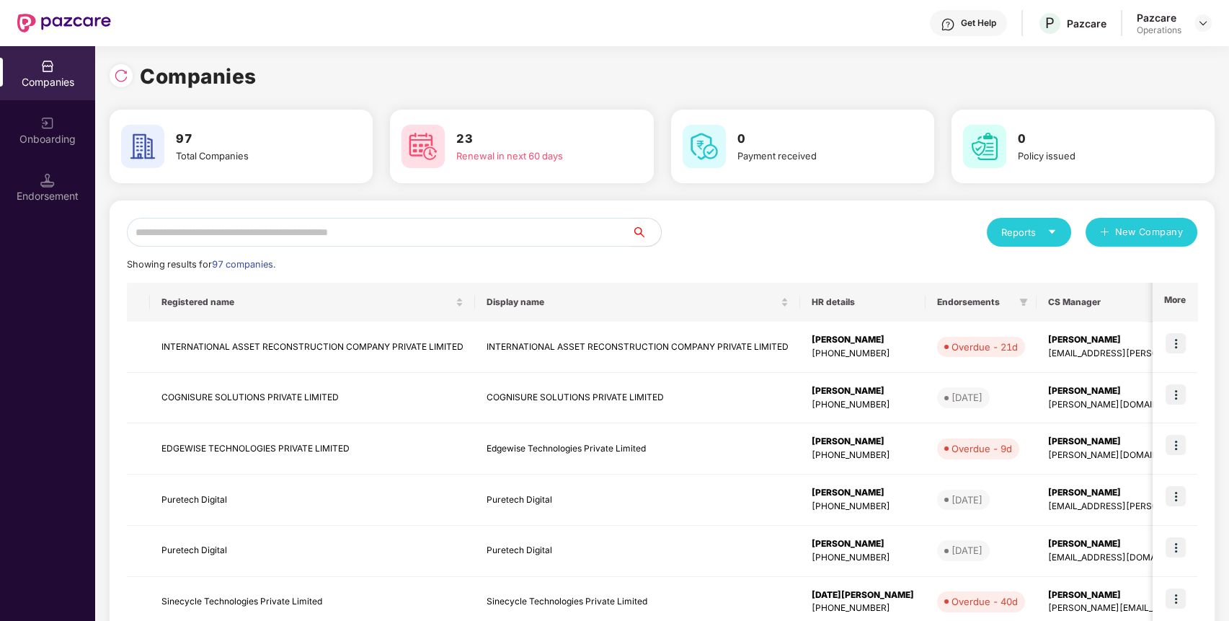
click at [551, 232] on input "text" at bounding box center [379, 232] width 505 height 29
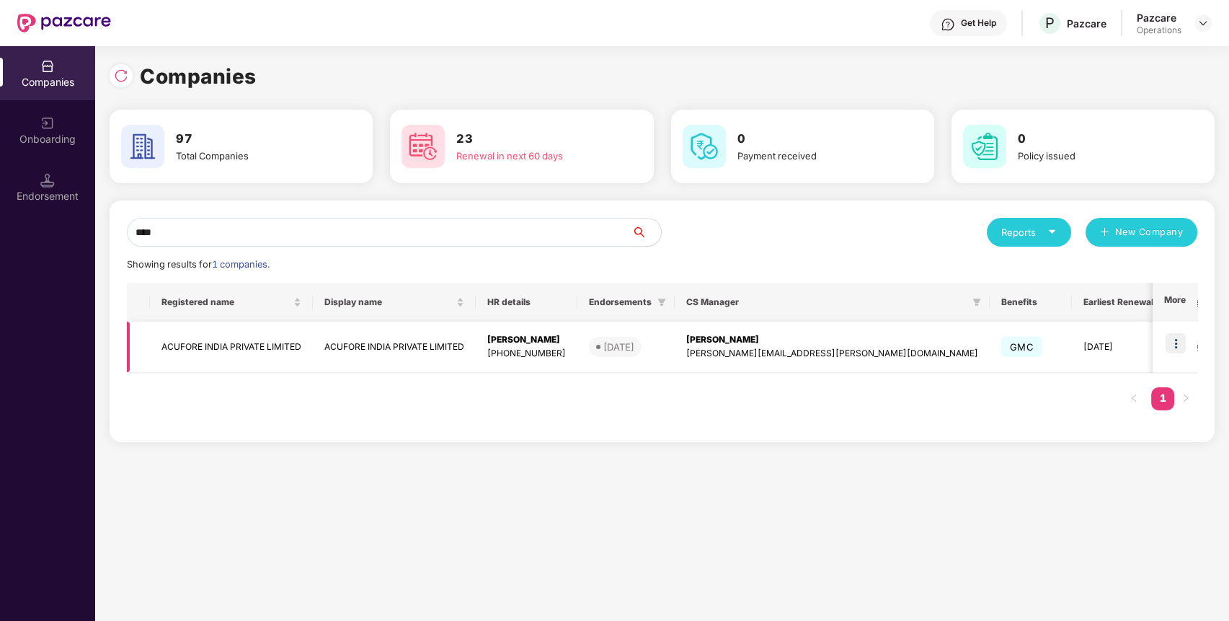
type input "****"
click at [261, 337] on td "ACUFORE INDIA PRIVATE LIMITED" at bounding box center [231, 346] width 163 height 51
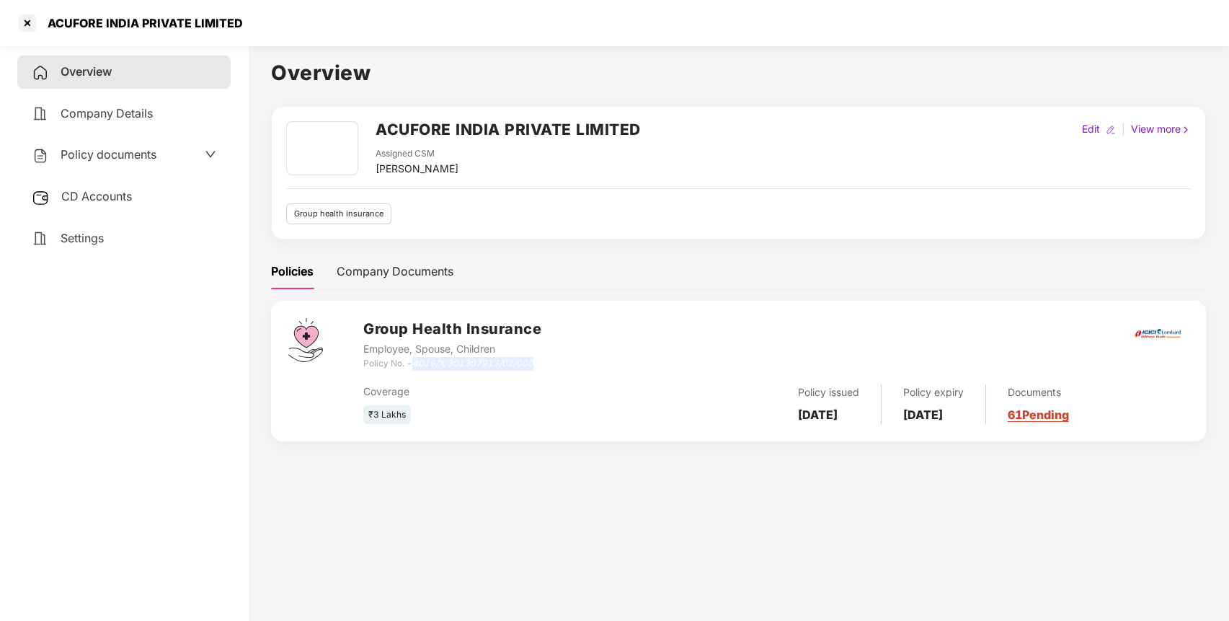
drag, startPoint x: 415, startPoint y: 363, endPoint x: 531, endPoint y: 364, distance: 116.1
click at [531, 364] on icon "4016/X/301307913/02/000" at bounding box center [472, 362] width 121 height 11
copy icon "4016/X/301307913/02/000"
click at [530, 133] on h2 "ACUFORE INDIA PRIVATE LIMITED" at bounding box center [508, 129] width 265 height 24
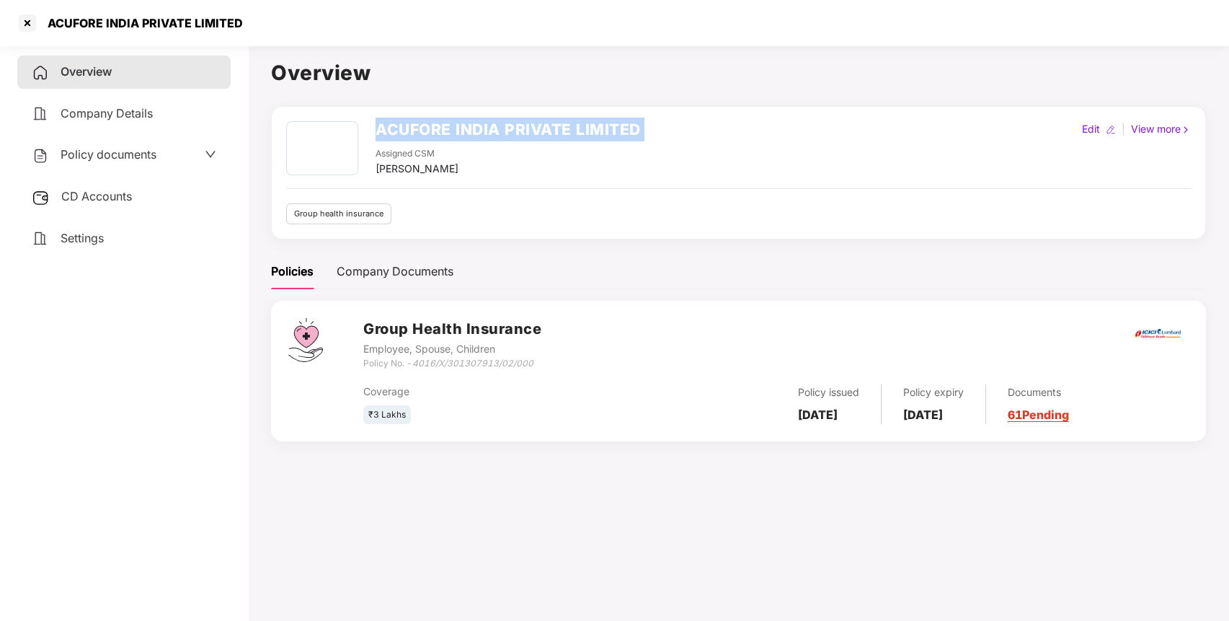
click at [530, 133] on h2 "ACUFORE INDIA PRIVATE LIMITED" at bounding box center [508, 129] width 265 height 24
copy h2 "ACUFORE INDIA PRIVATE LIMITED"
drag, startPoint x: 416, startPoint y: 361, endPoint x: 540, endPoint y: 360, distance: 124.0
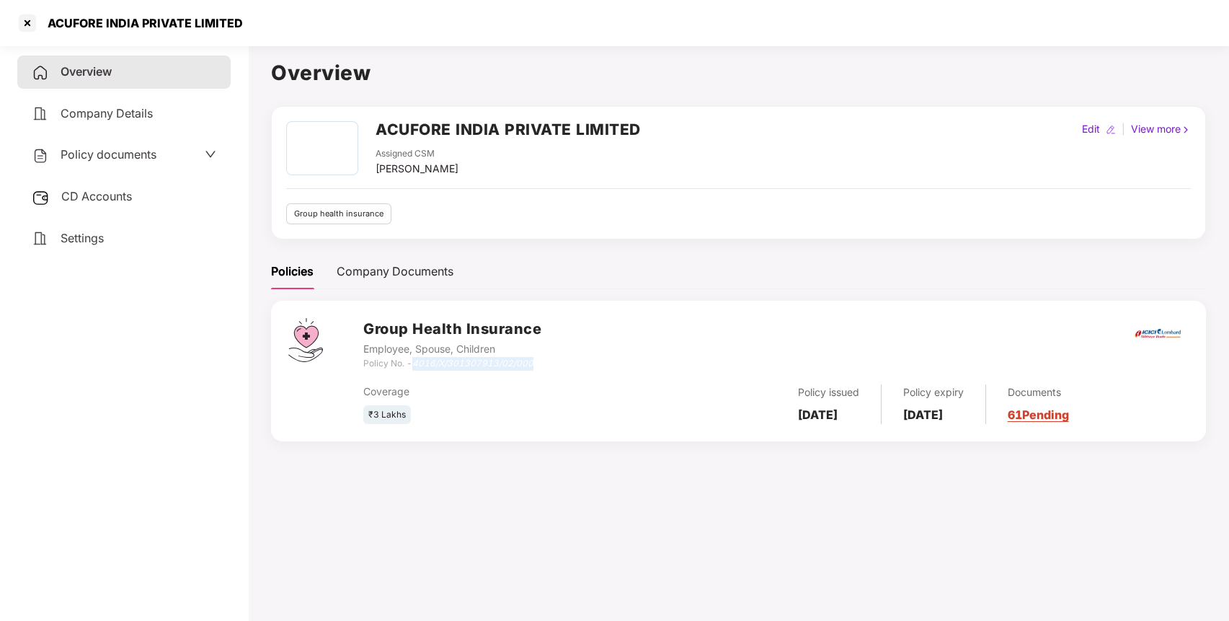
click at [540, 360] on div "Policy No. - 4016/X/301307913/02/000" at bounding box center [452, 364] width 178 height 14
copy icon "4016/X/301307913/02/000"
